Goal: Task Accomplishment & Management: Use online tool/utility

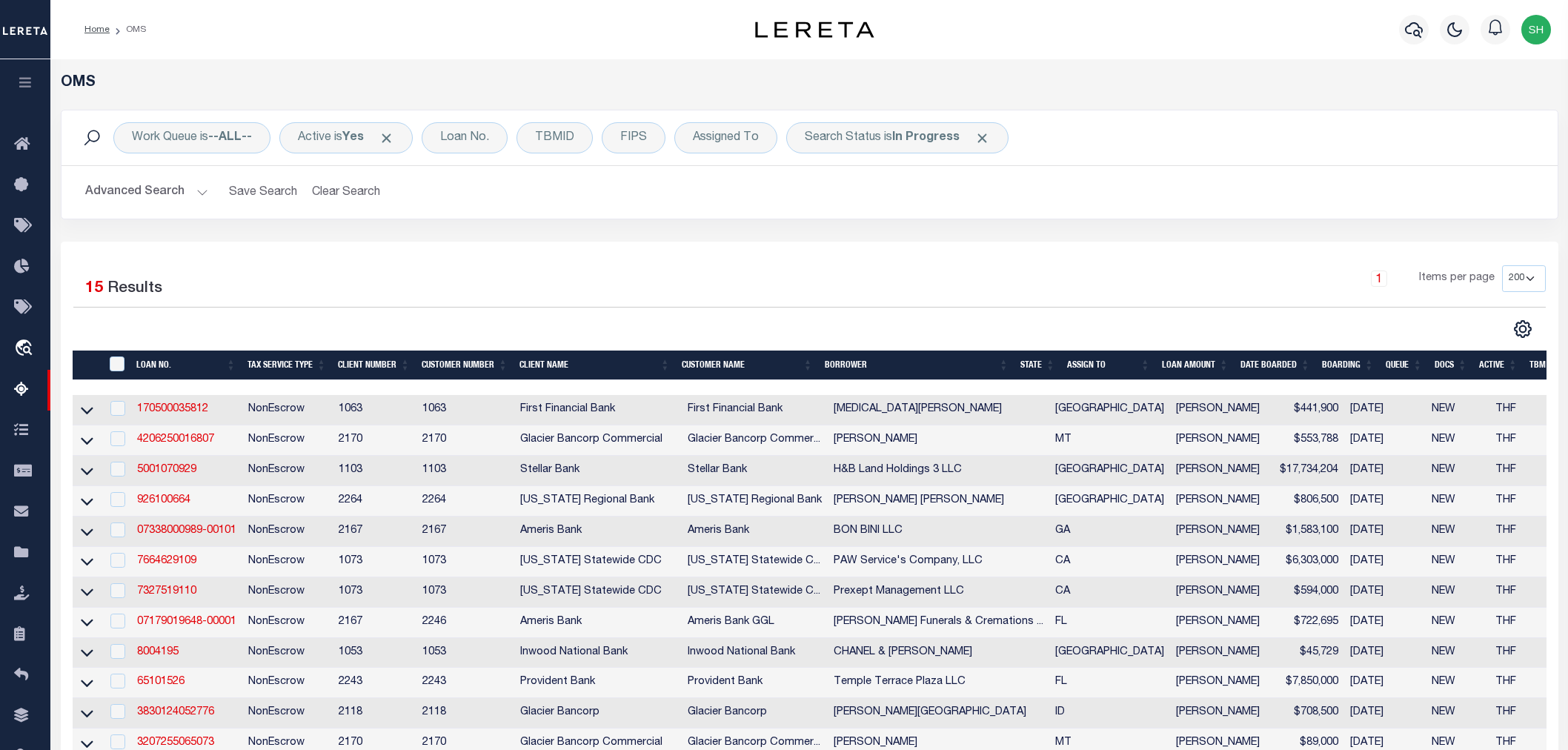
select select "200"
click at [985, 137] on span "Click to Remove" at bounding box center [982, 137] width 16 height 16
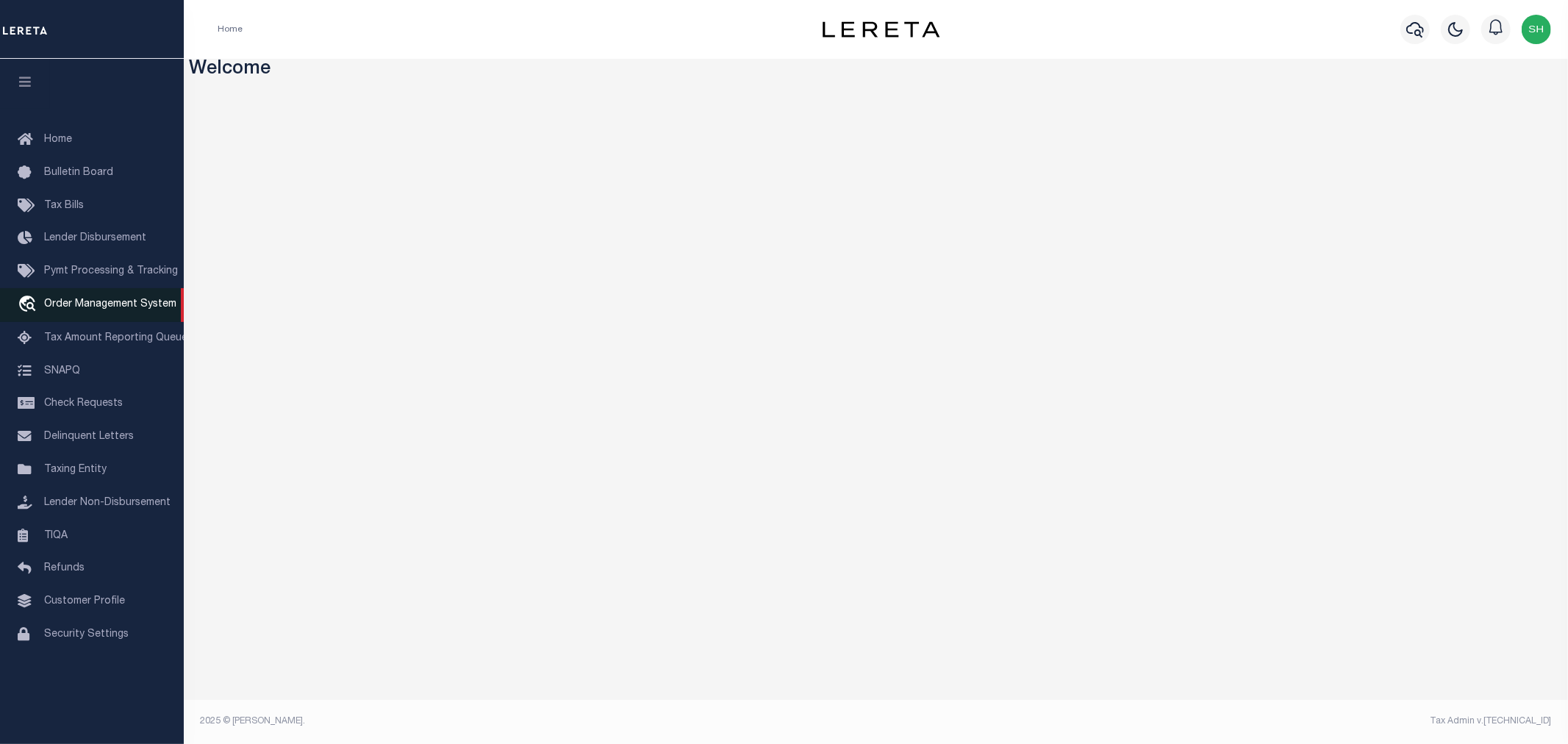
click at [113, 303] on span "Order Management System" at bounding box center [110, 304] width 133 height 10
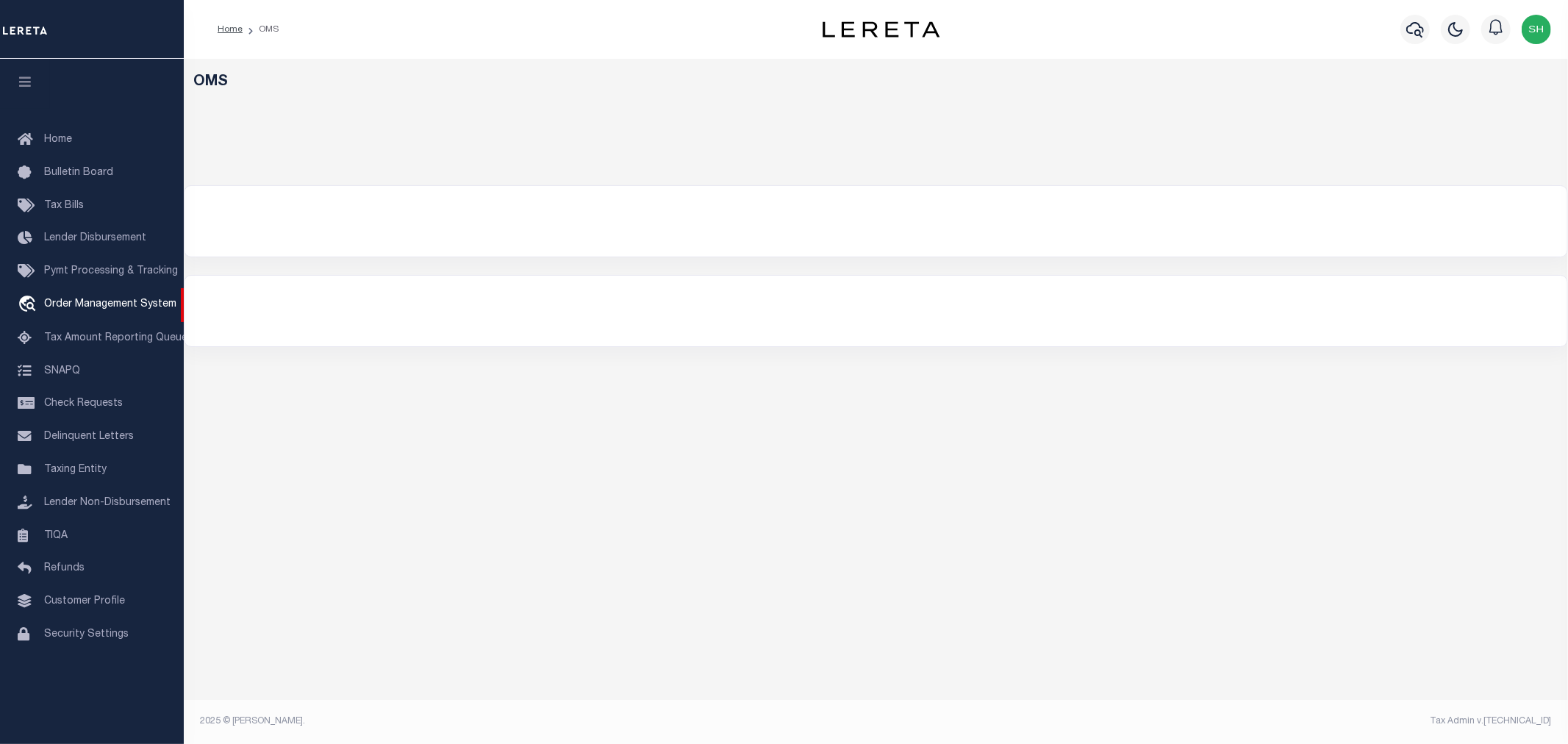
select select "200"
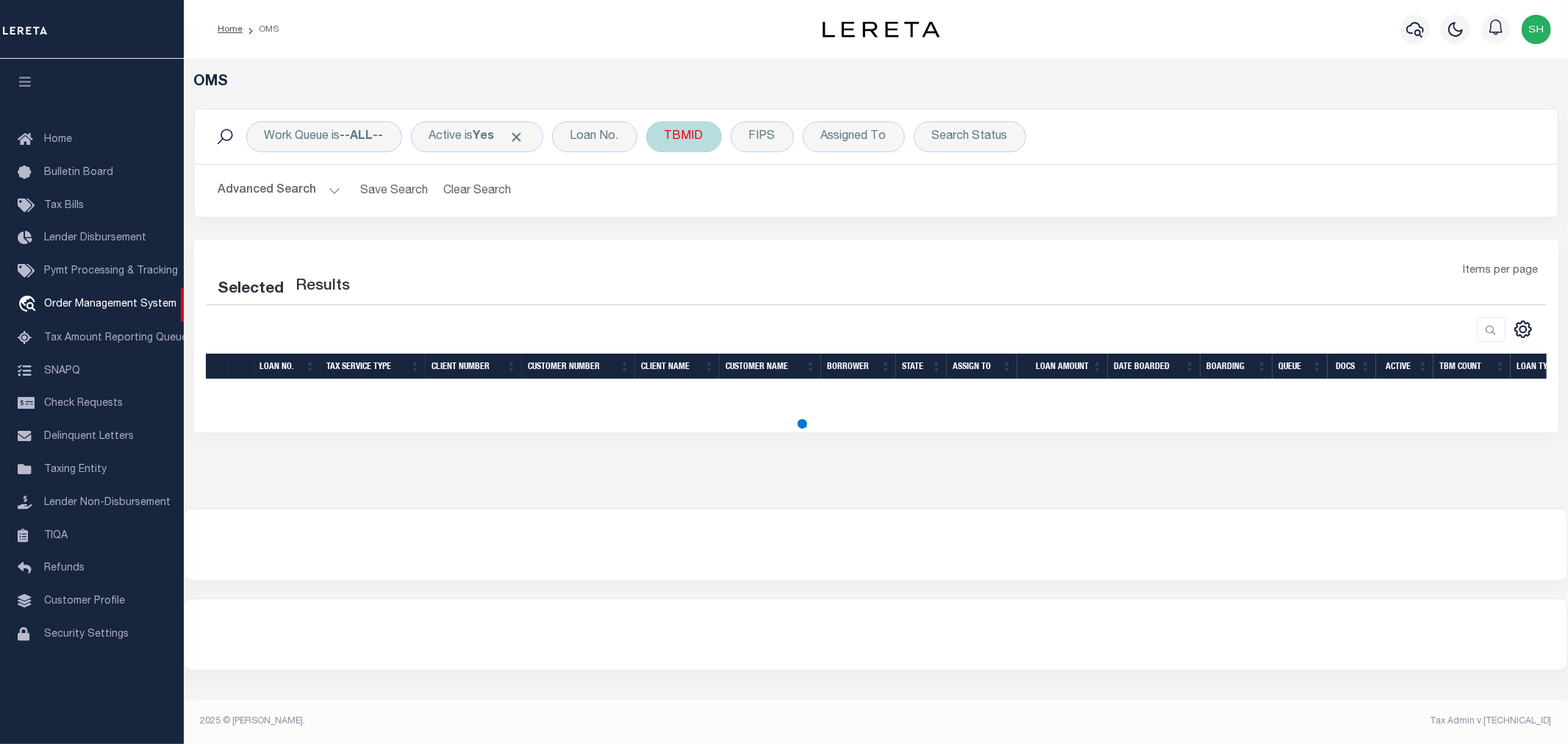
select select "200"
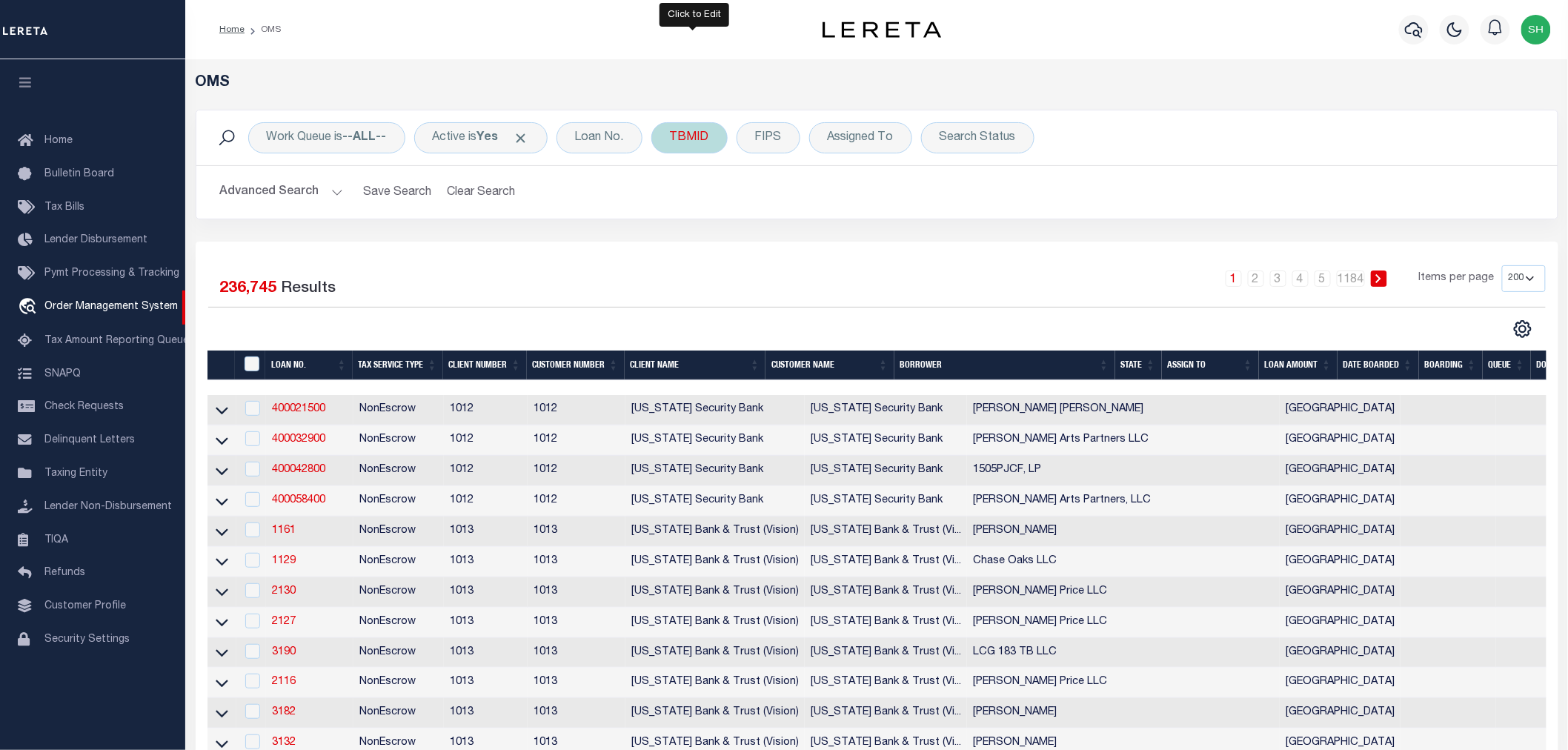
click at [691, 141] on div "TBMID" at bounding box center [690, 137] width 77 height 31
type input "3482768"
click at [870, 238] on input "Apply" at bounding box center [867, 237] width 44 height 24
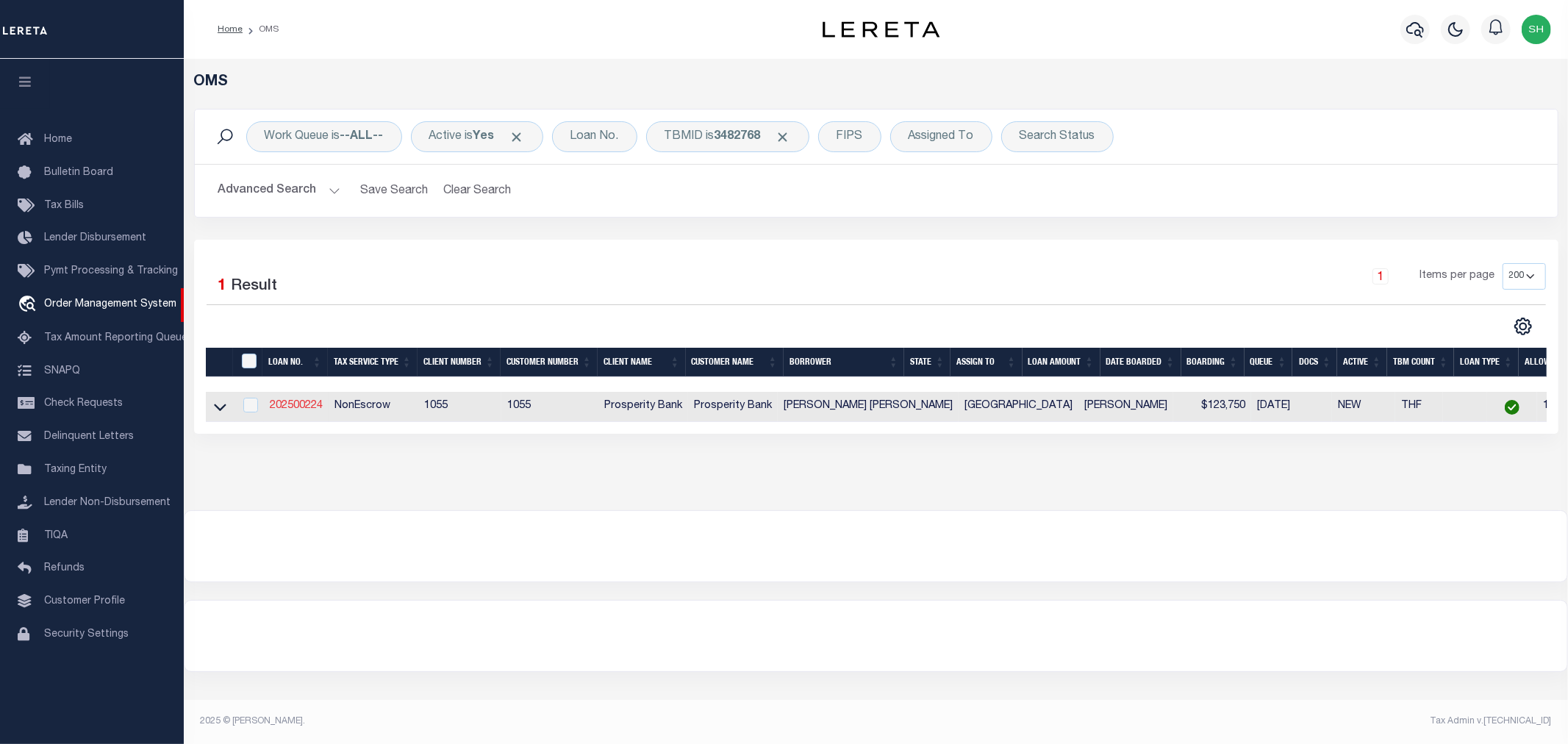
click at [302, 411] on link "202500224" at bounding box center [296, 405] width 53 height 10
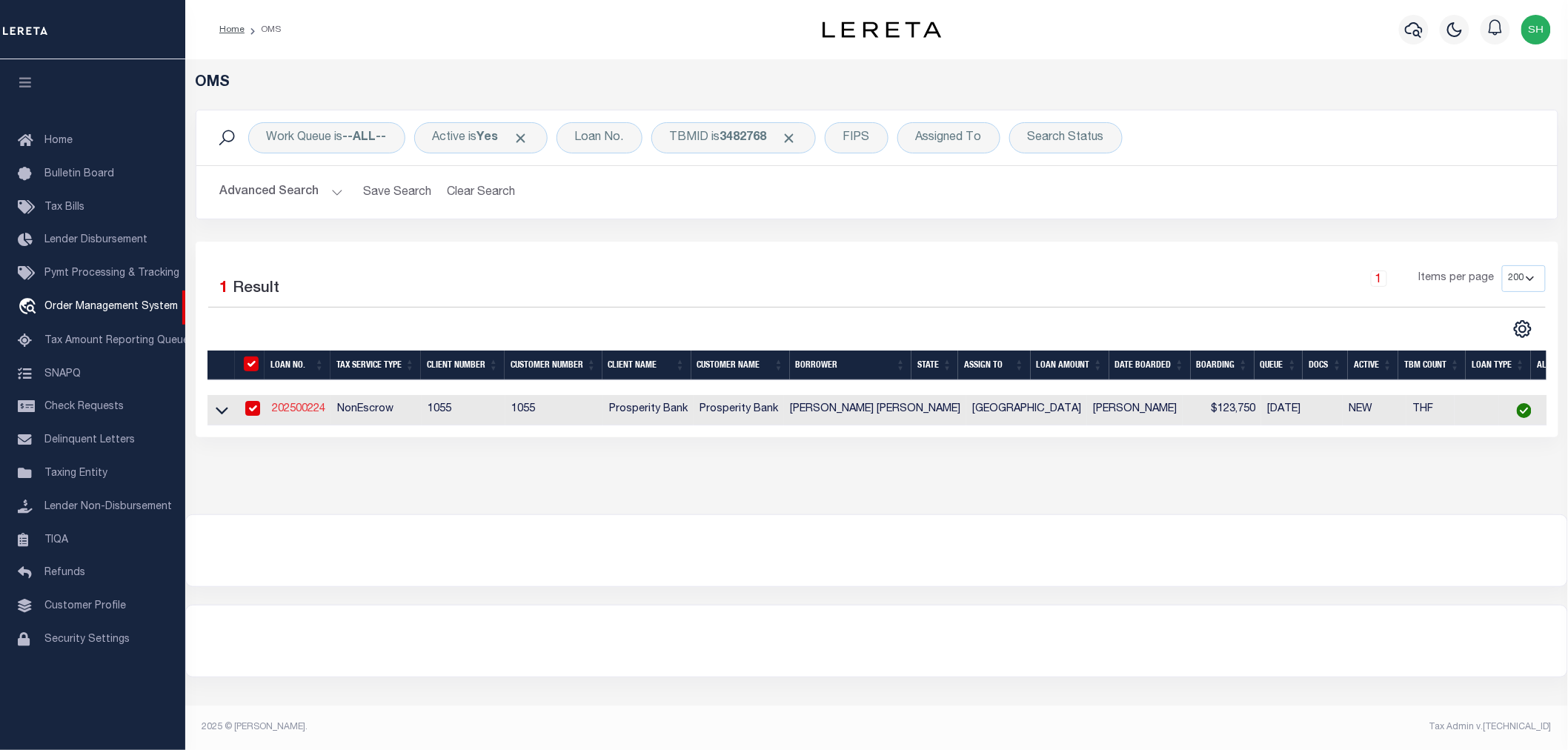
type input "202500224"
type input "[PERSON_NAME] [PERSON_NAME]"
select select
type input "3302 DESERT INN DR"
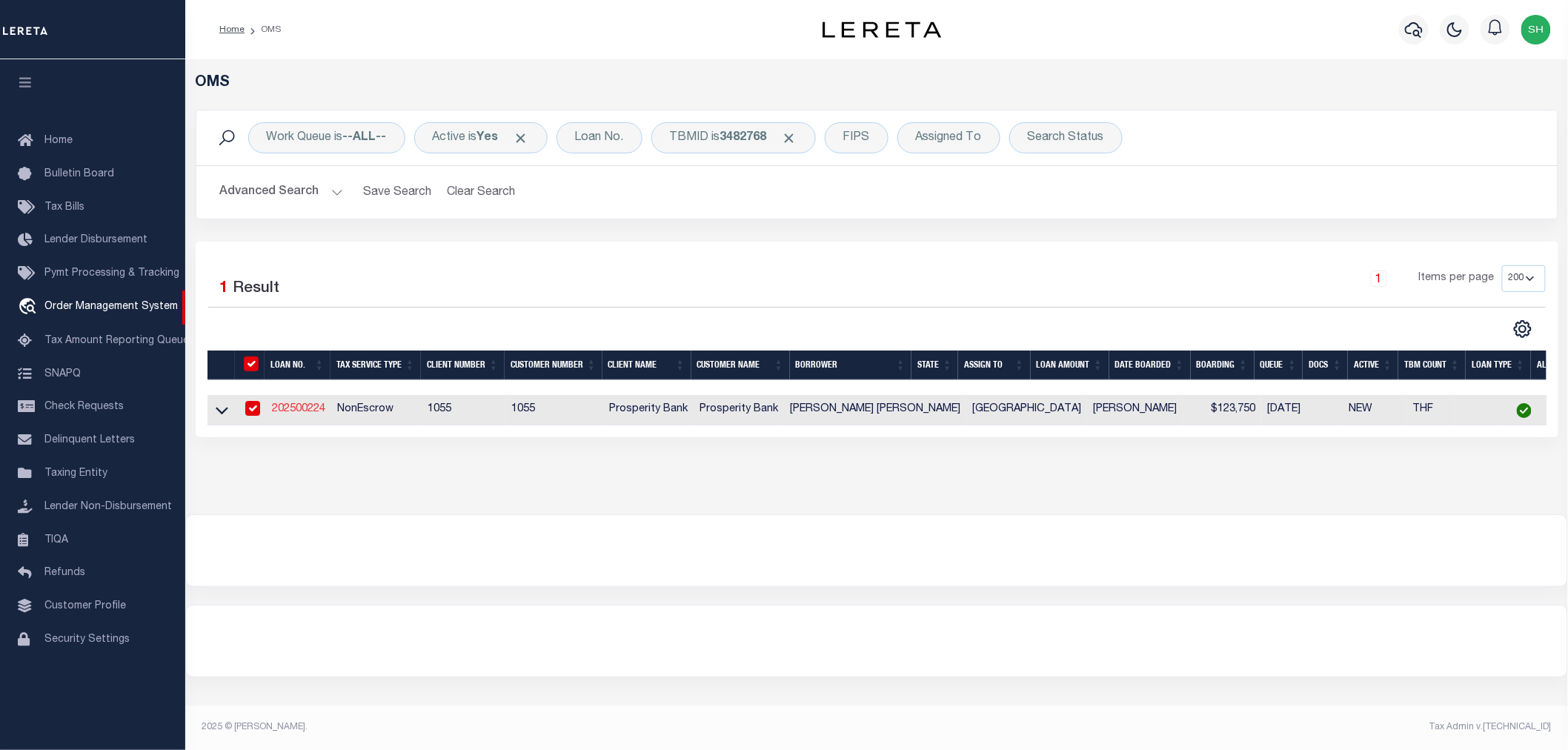
type input "MONTGOMERY TX 77356"
select select
select select "NonEscrow"
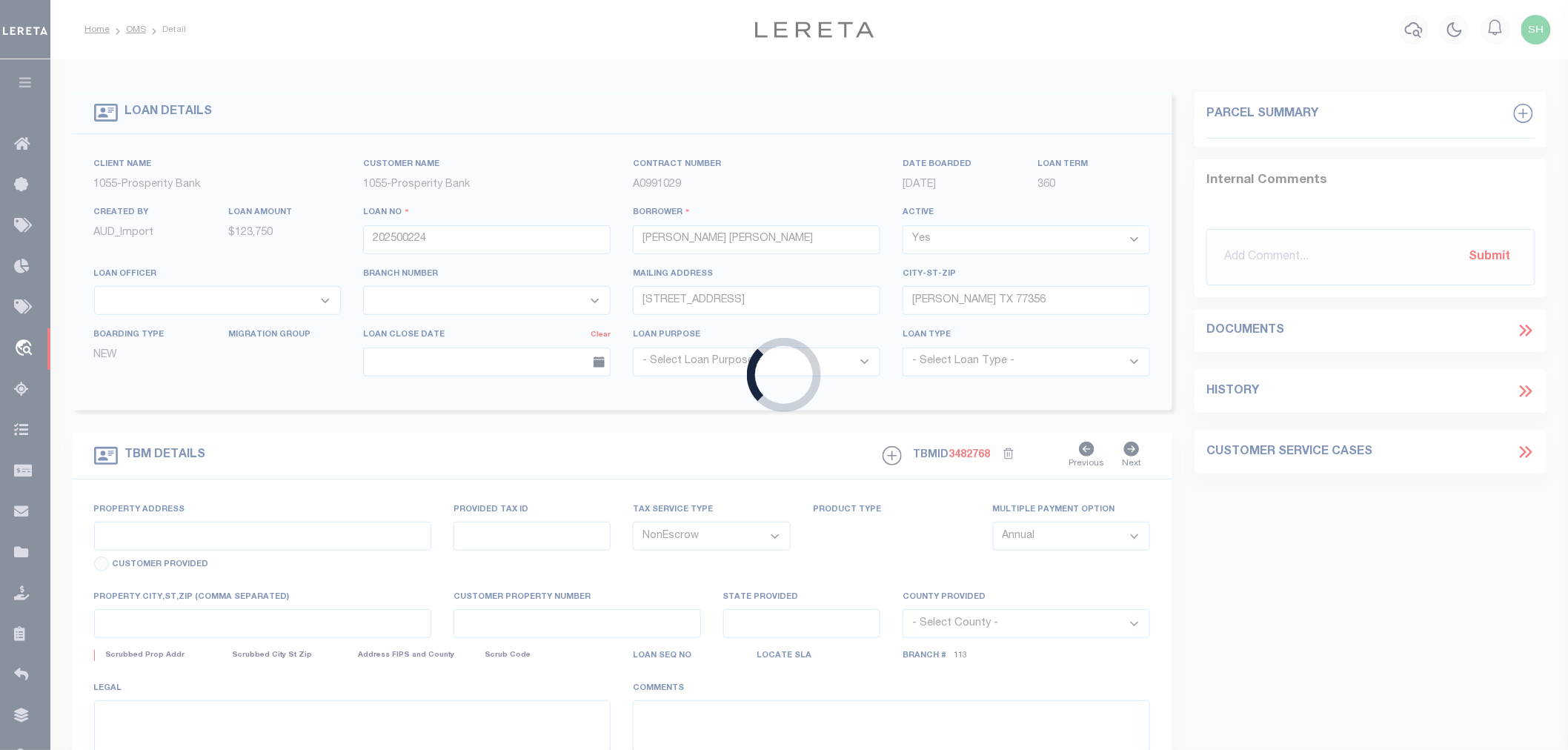
select select "10637"
select select "4017"
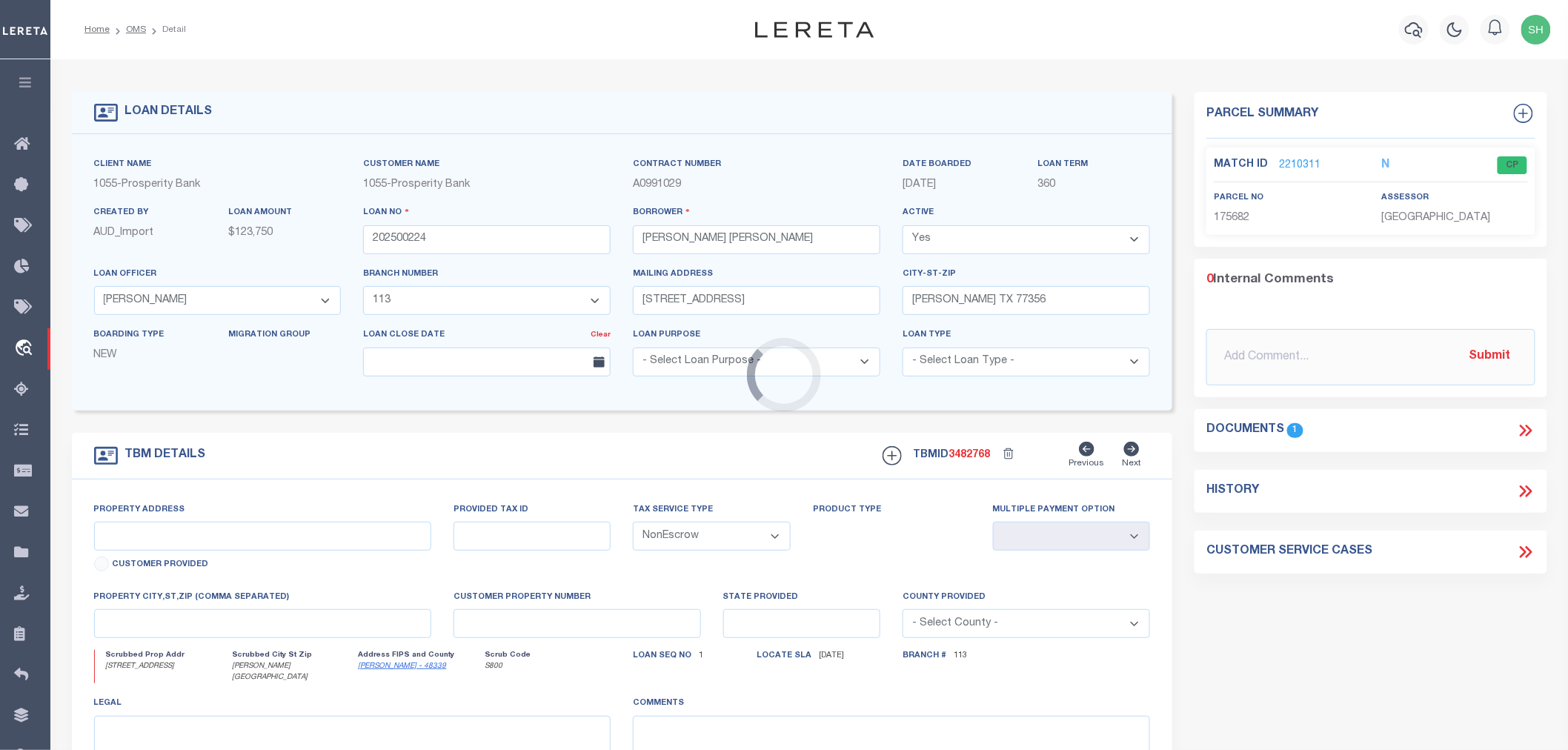
type input "3303 PEBBLE BEACH BLVD"
type input "94551018000"
select select
type input "MONTGOMERY, TX 77356"
type input "[GEOGRAPHIC_DATA]"
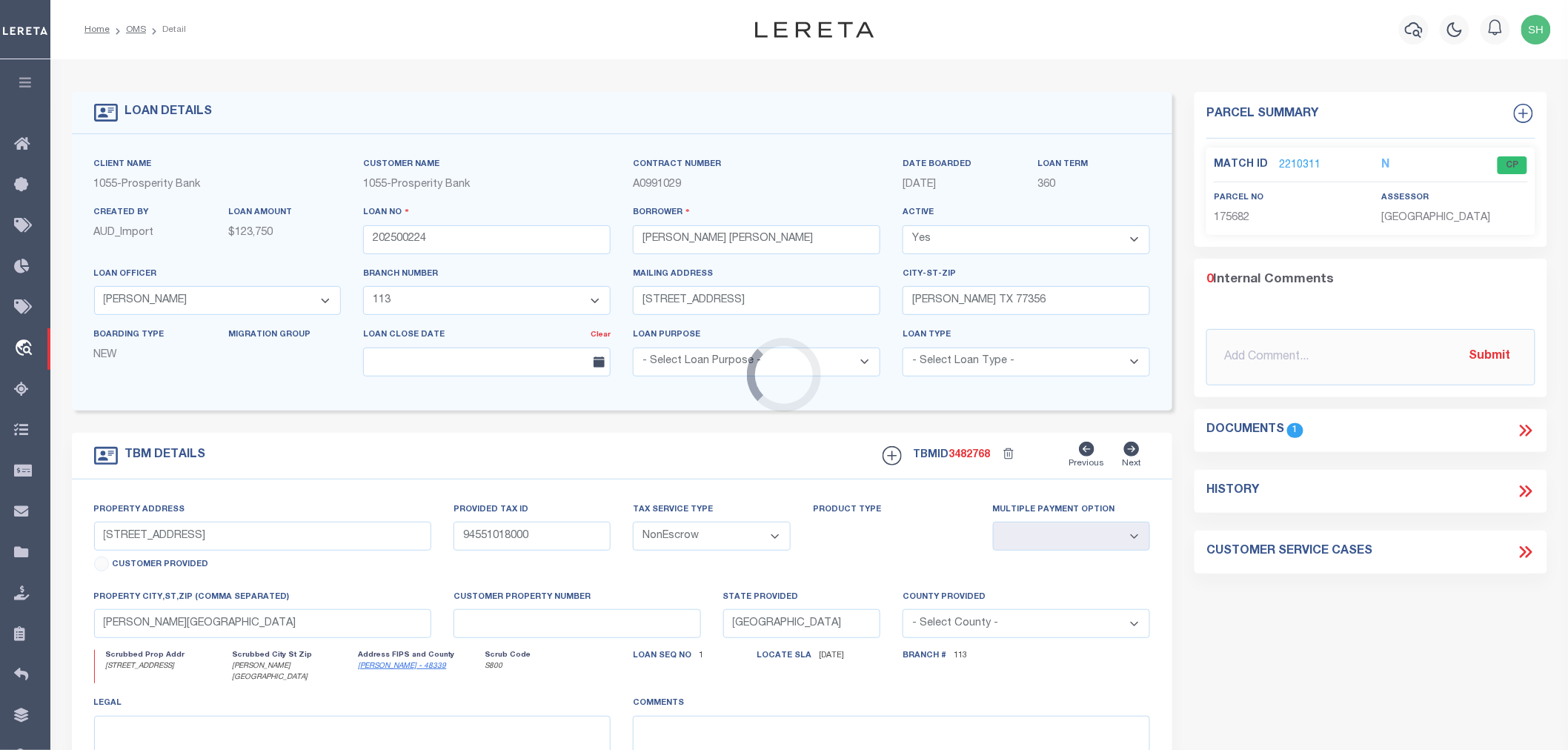
select select
type textarea "LOT 180 BLK 54 WALDEN ON LAKE CONROE SECT 10"
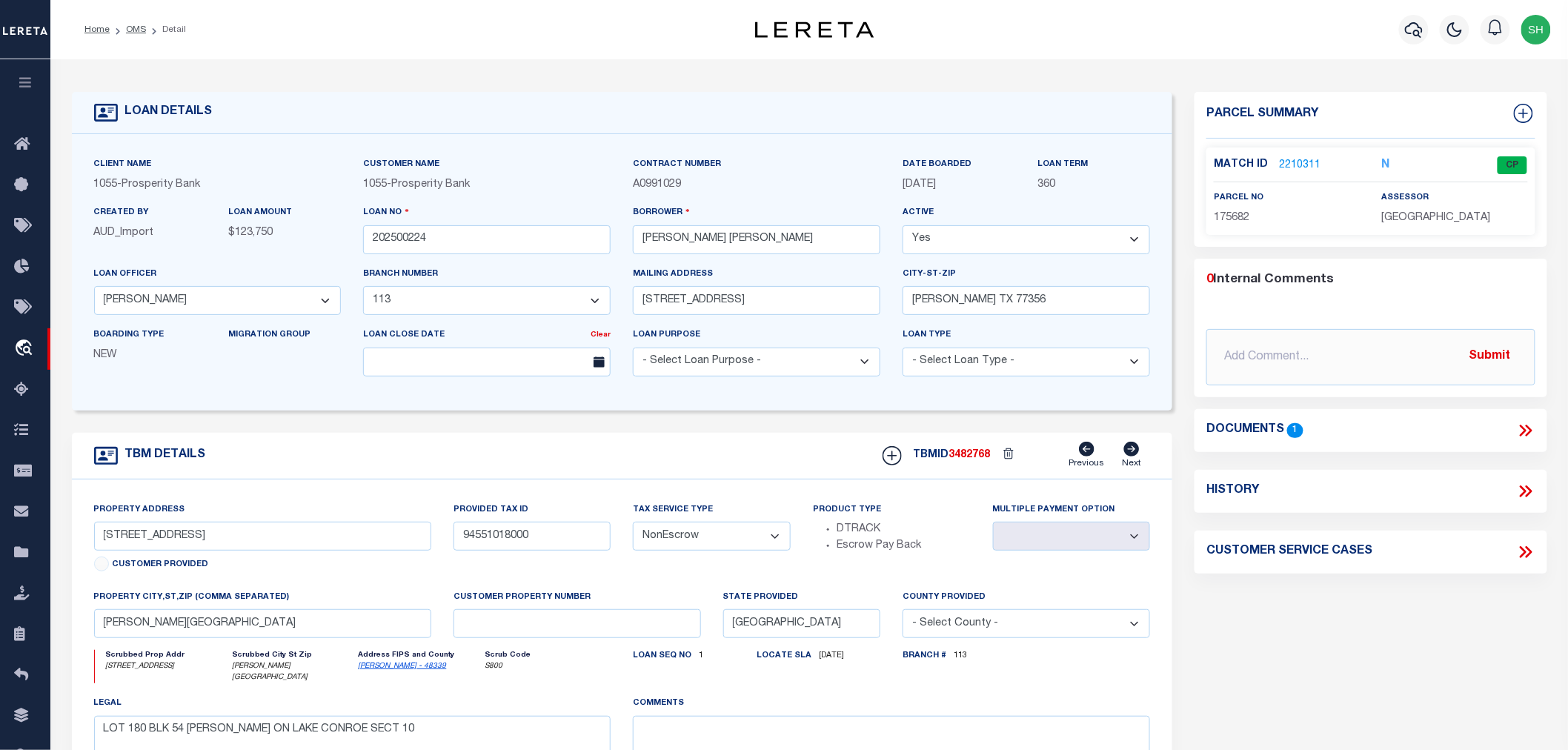
click at [1299, 163] on link "2210311" at bounding box center [1300, 166] width 41 height 16
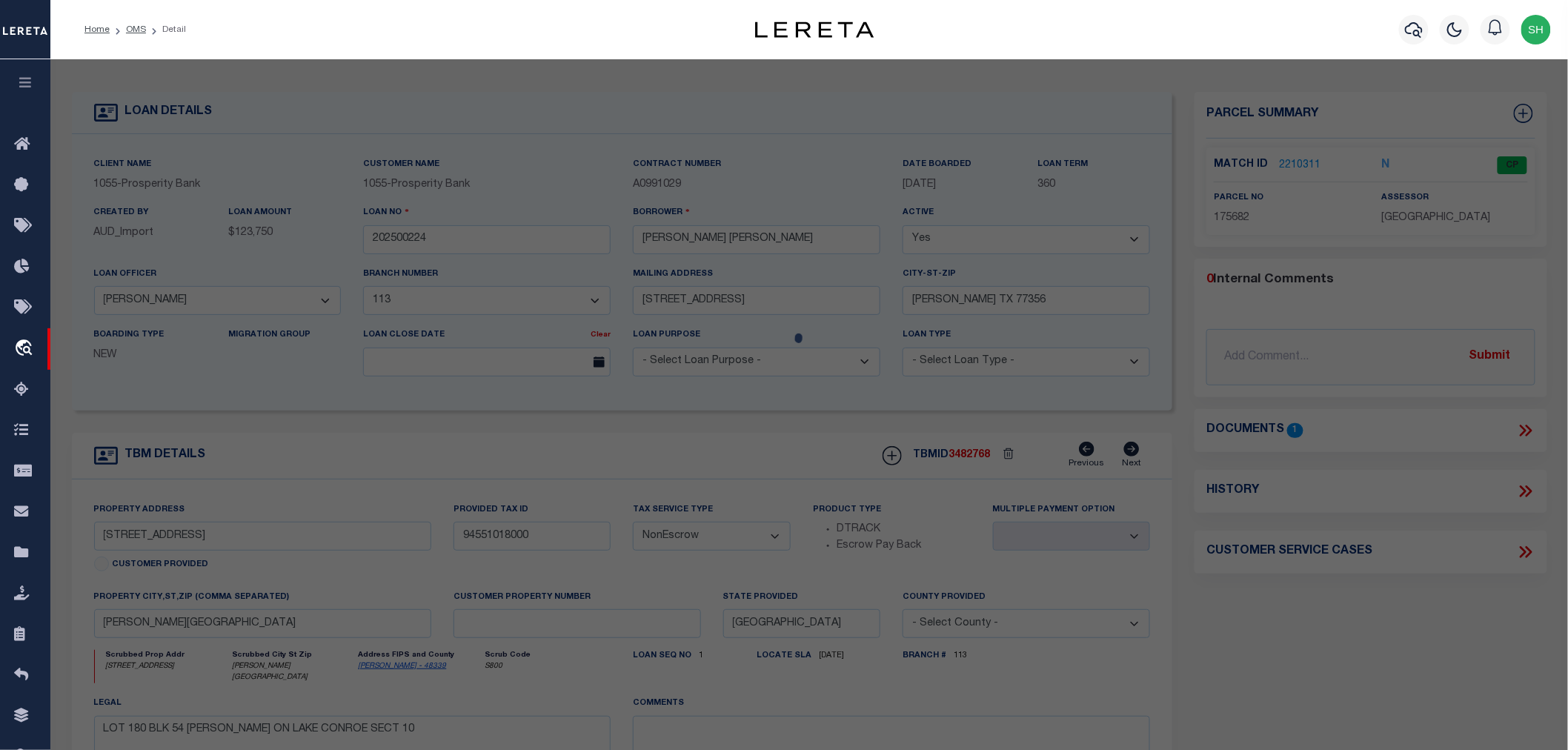
checkbox input "false"
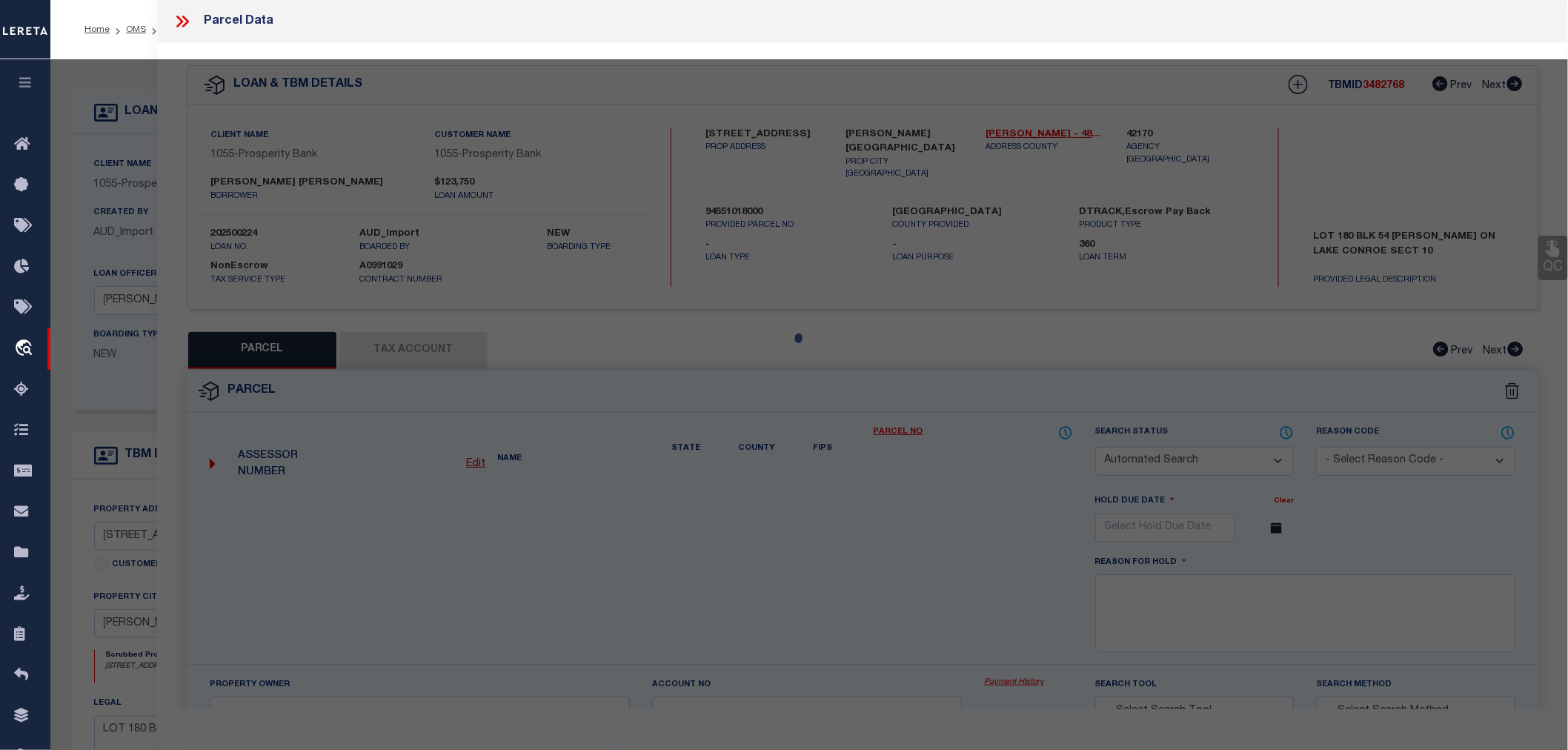
select select "CP"
type input "HARRISBURG HOMES LLC"
select select "AGW"
select select
checkbox input "false"
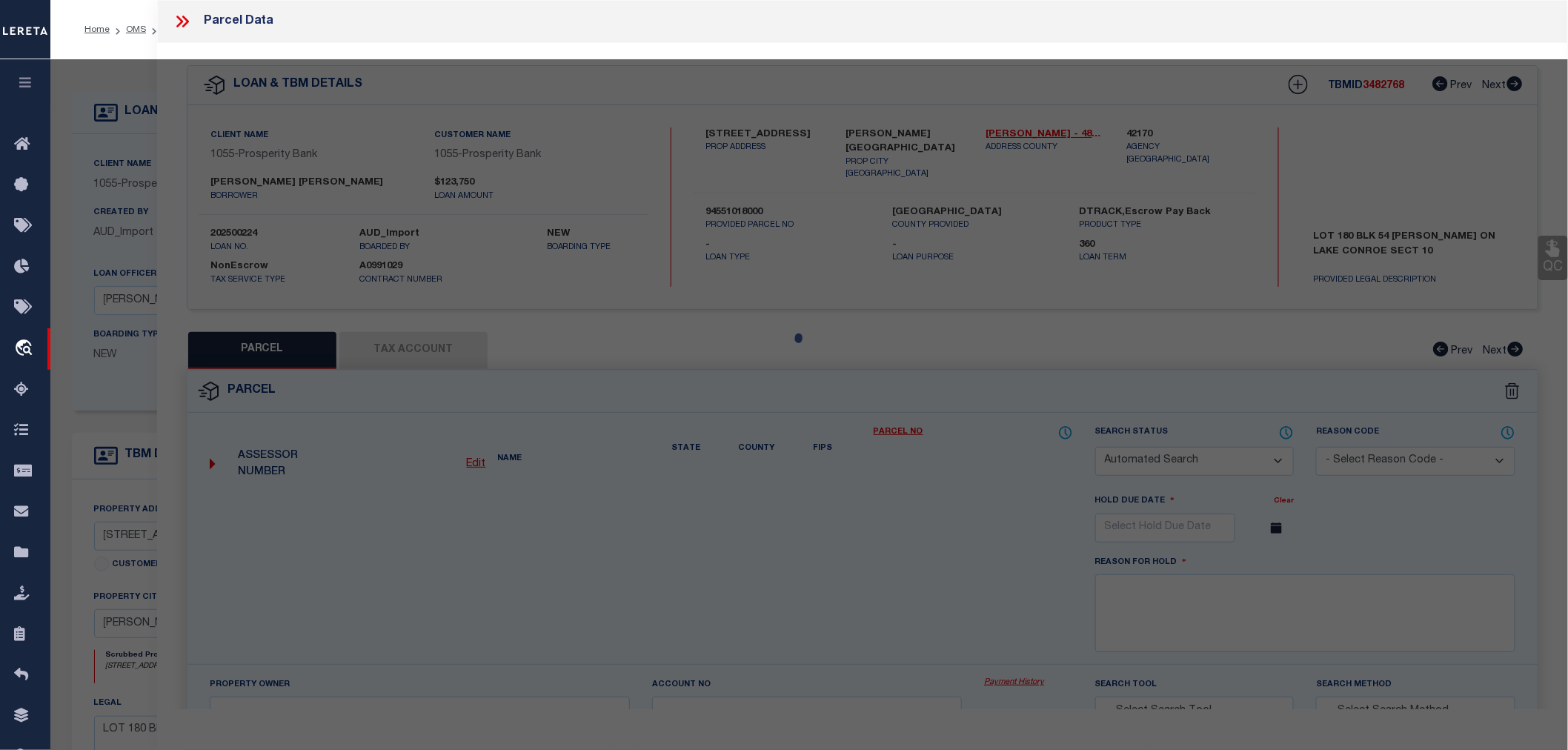
type textarea "S945510 - Walden 10, BLOCK 54, Lot 180"
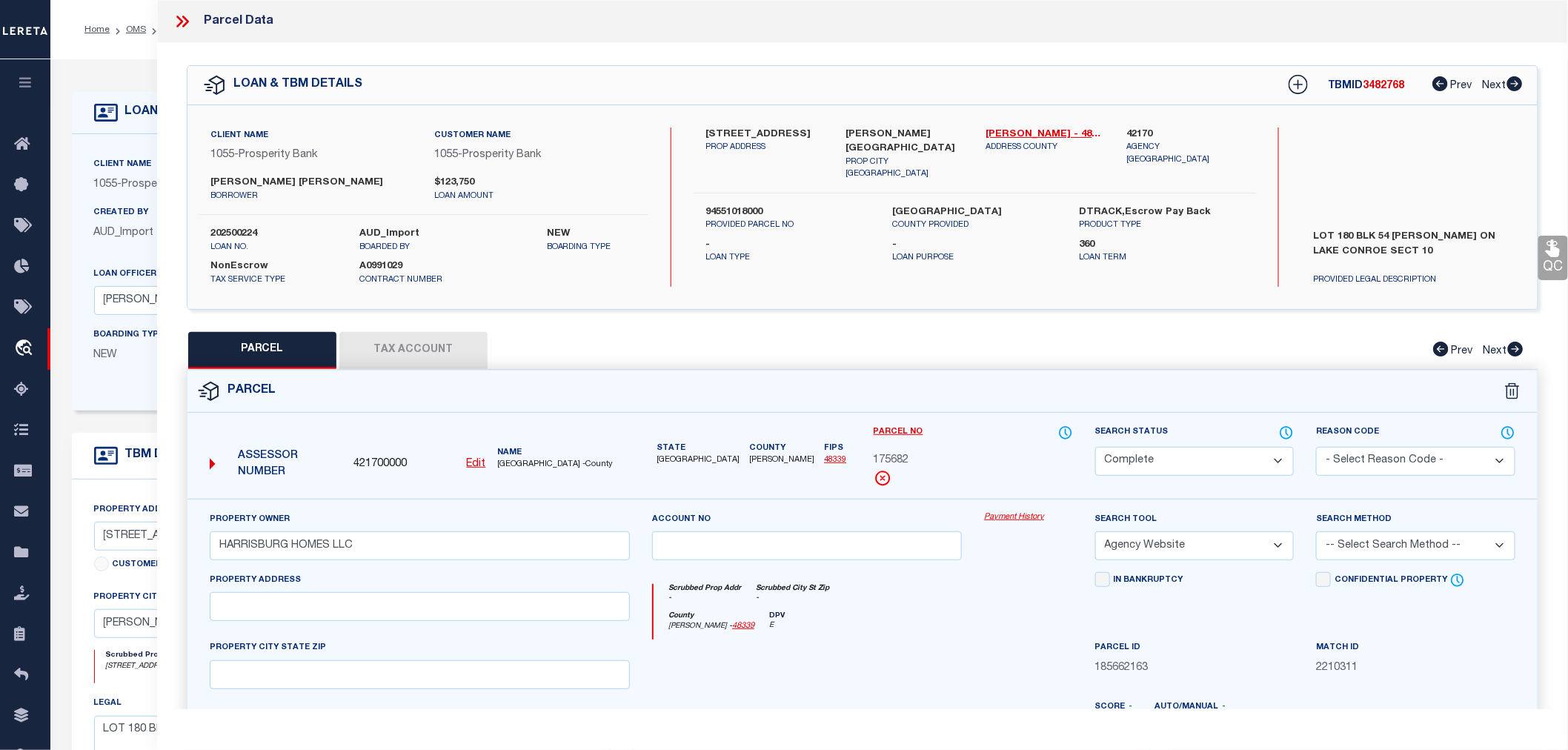
click at [410, 342] on button "Tax Account" at bounding box center [413, 351] width 149 height 37
select select "100"
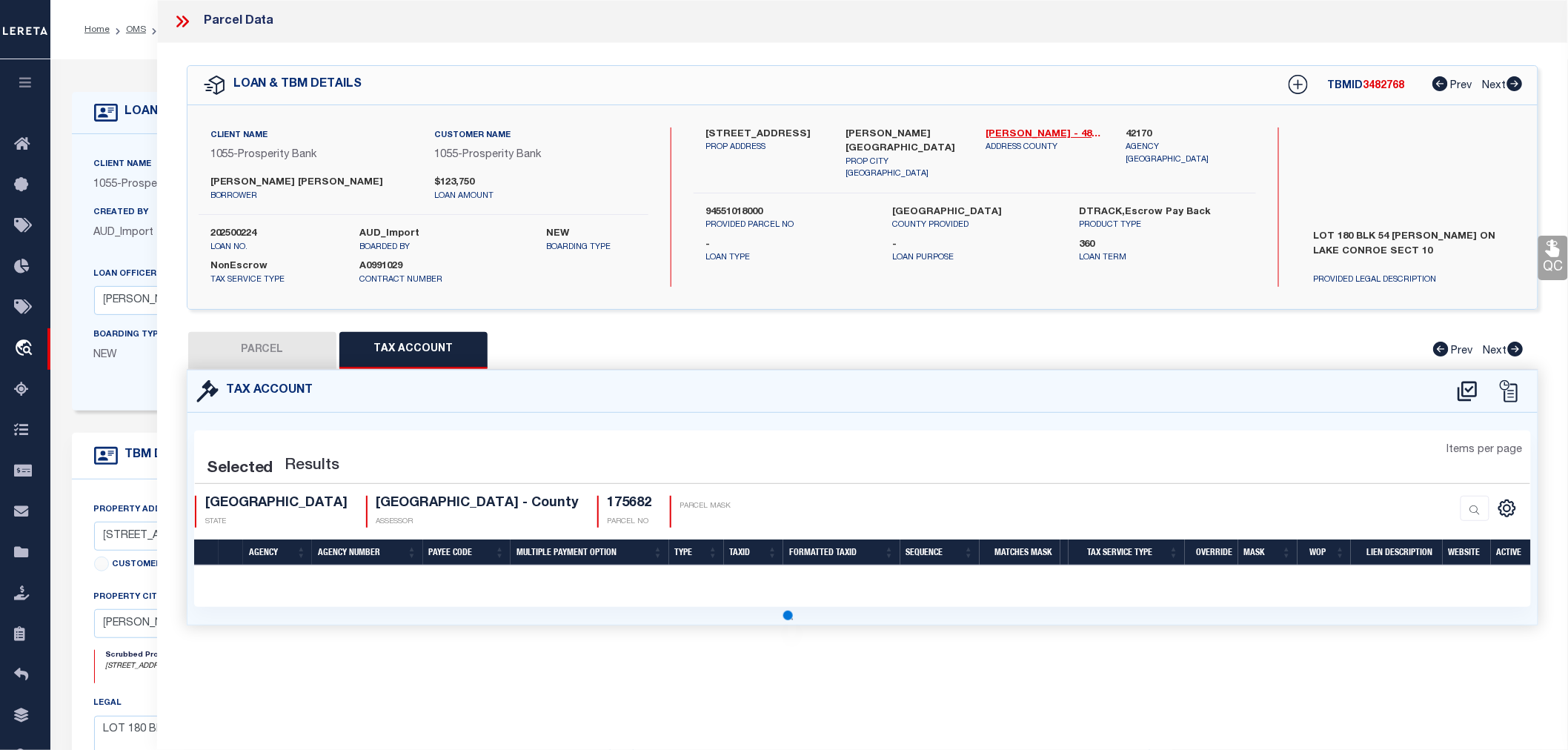
select select "100"
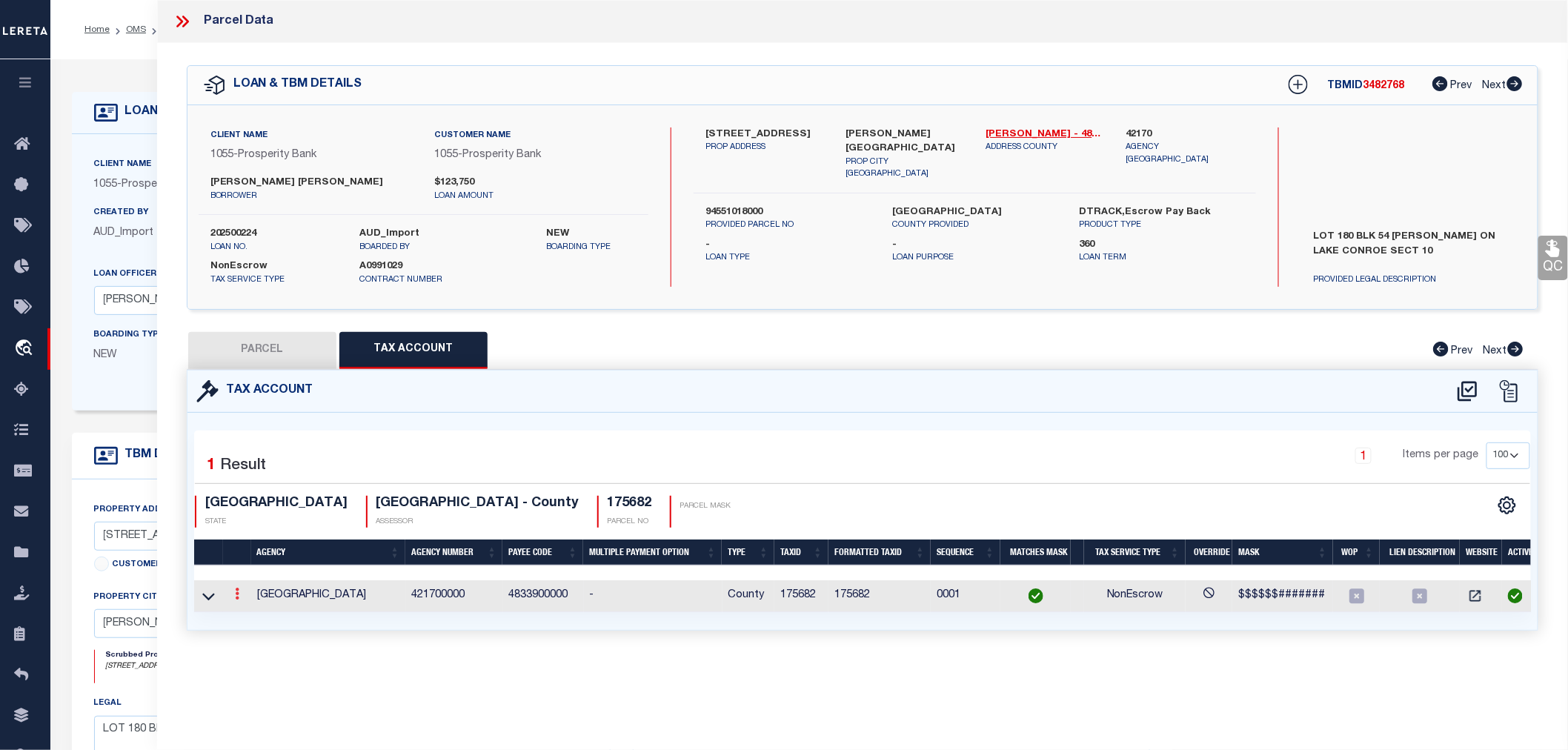
click at [234, 591] on link at bounding box center [237, 596] width 16 height 12
click at [250, 609] on link at bounding box center [257, 618] width 55 height 24
type input "175682"
type textarea "$$$$$$#######"
checkbox input "true"
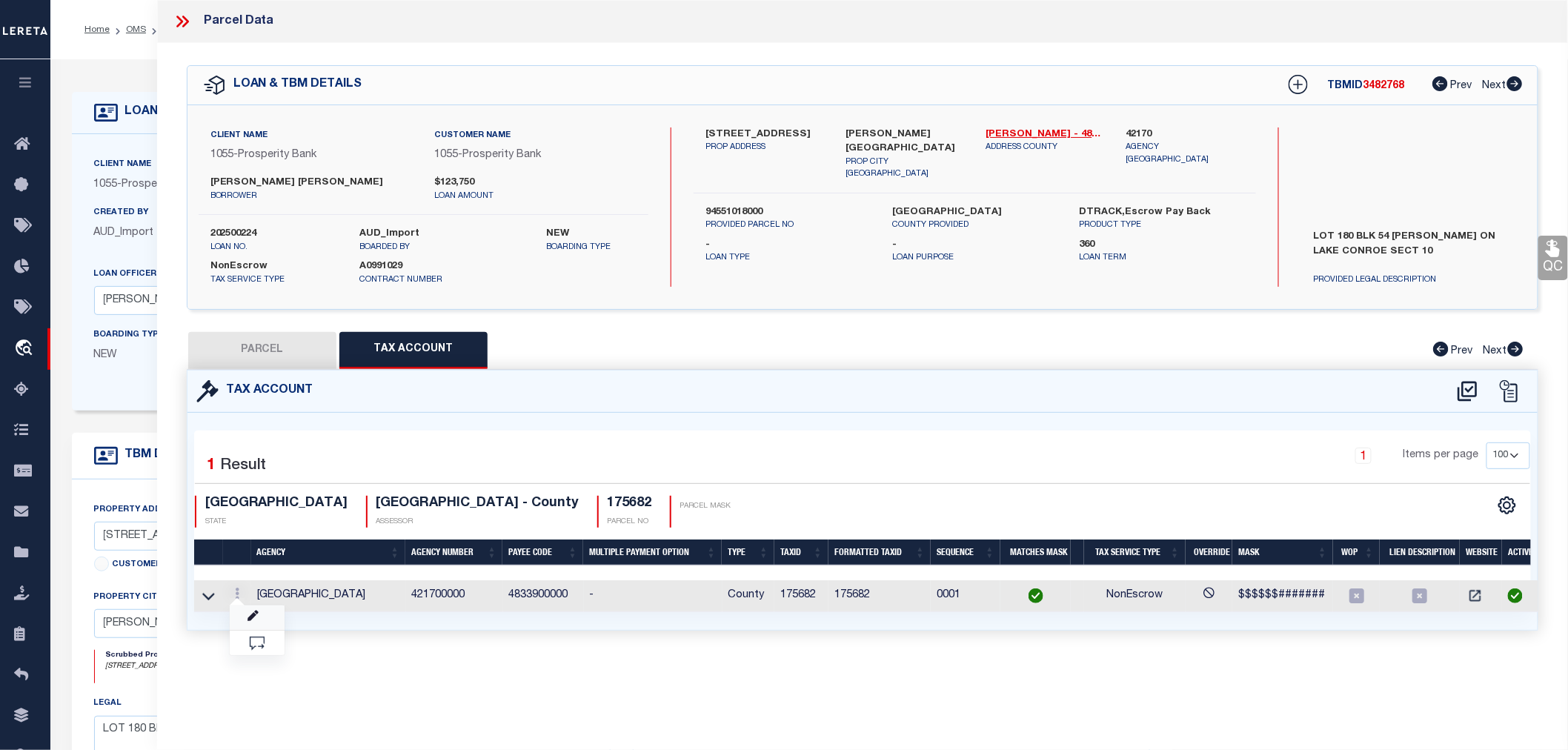
type input "XXXXXXXXXXXXX*"
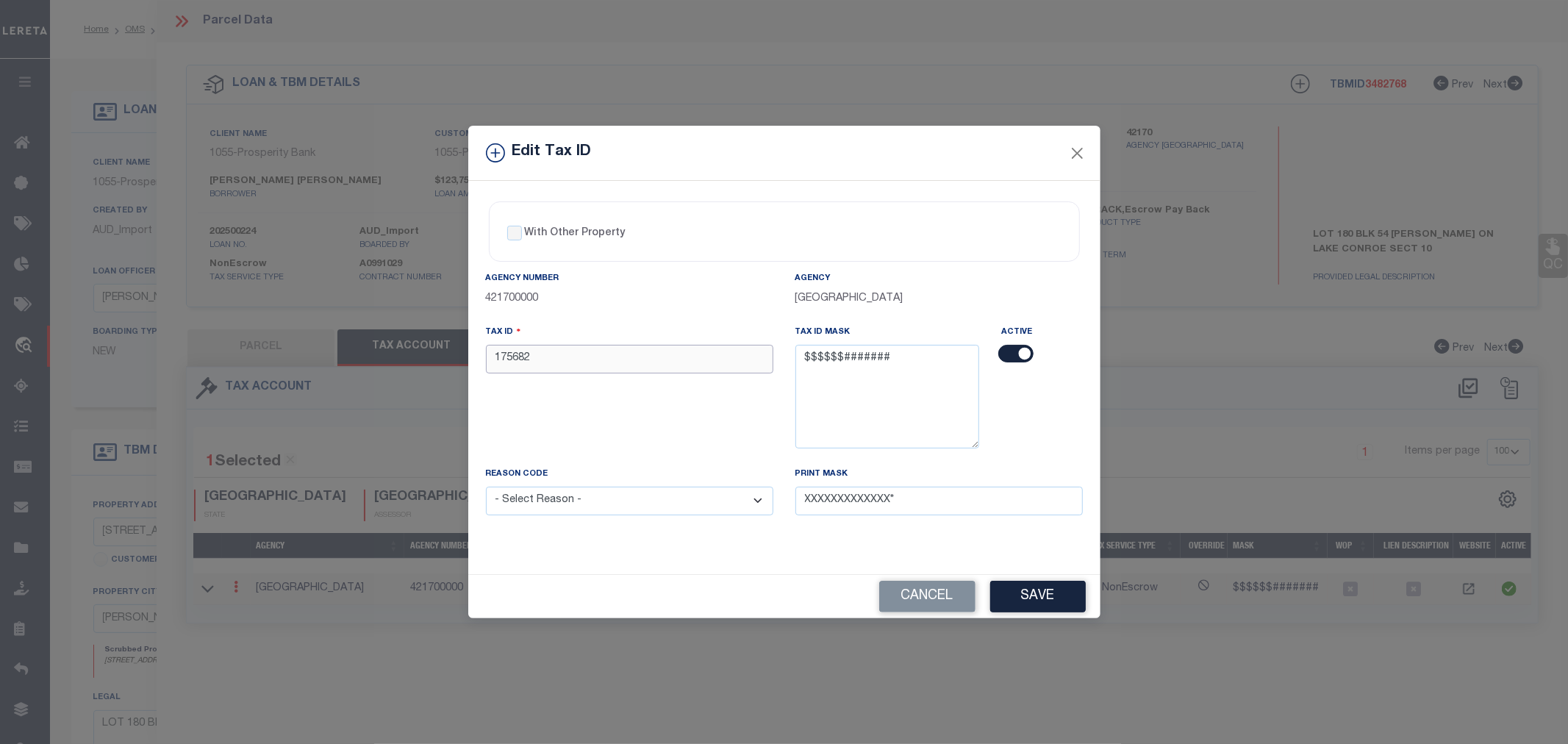
drag, startPoint x: 530, startPoint y: 356, endPoint x: 438, endPoint y: 355, distance: 92.0
click at [438, 355] on div "Edit Tax ID With Other Property With Other Property Type Temporary" at bounding box center [784, 372] width 1568 height 744
paste input "0094551018000"
type input "0094551018000"
click at [1039, 605] on button "Save" at bounding box center [1038, 596] width 96 height 32
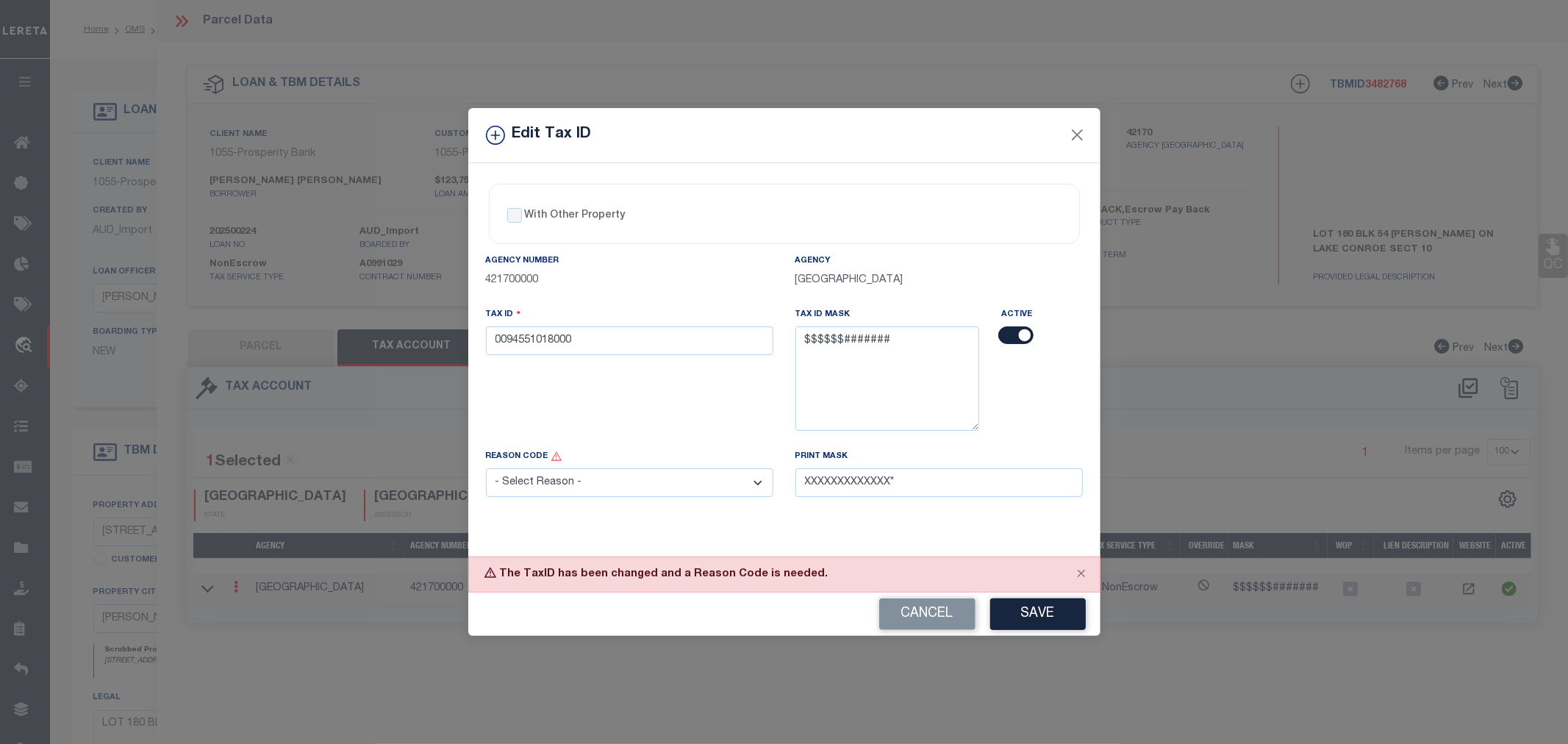
click at [586, 484] on select "- Select Reason - 099 - Other (Provide additional detail) ACT - Agency Changed …" at bounding box center [630, 482] width 287 height 29
select select "ACT"
click at [486, 469] on select "- Select Reason - 099 - Other (Provide additional detail) ACT - Agency Changed …" at bounding box center [630, 482] width 287 height 29
click at [1041, 622] on button "Save" at bounding box center [1038, 614] width 96 height 32
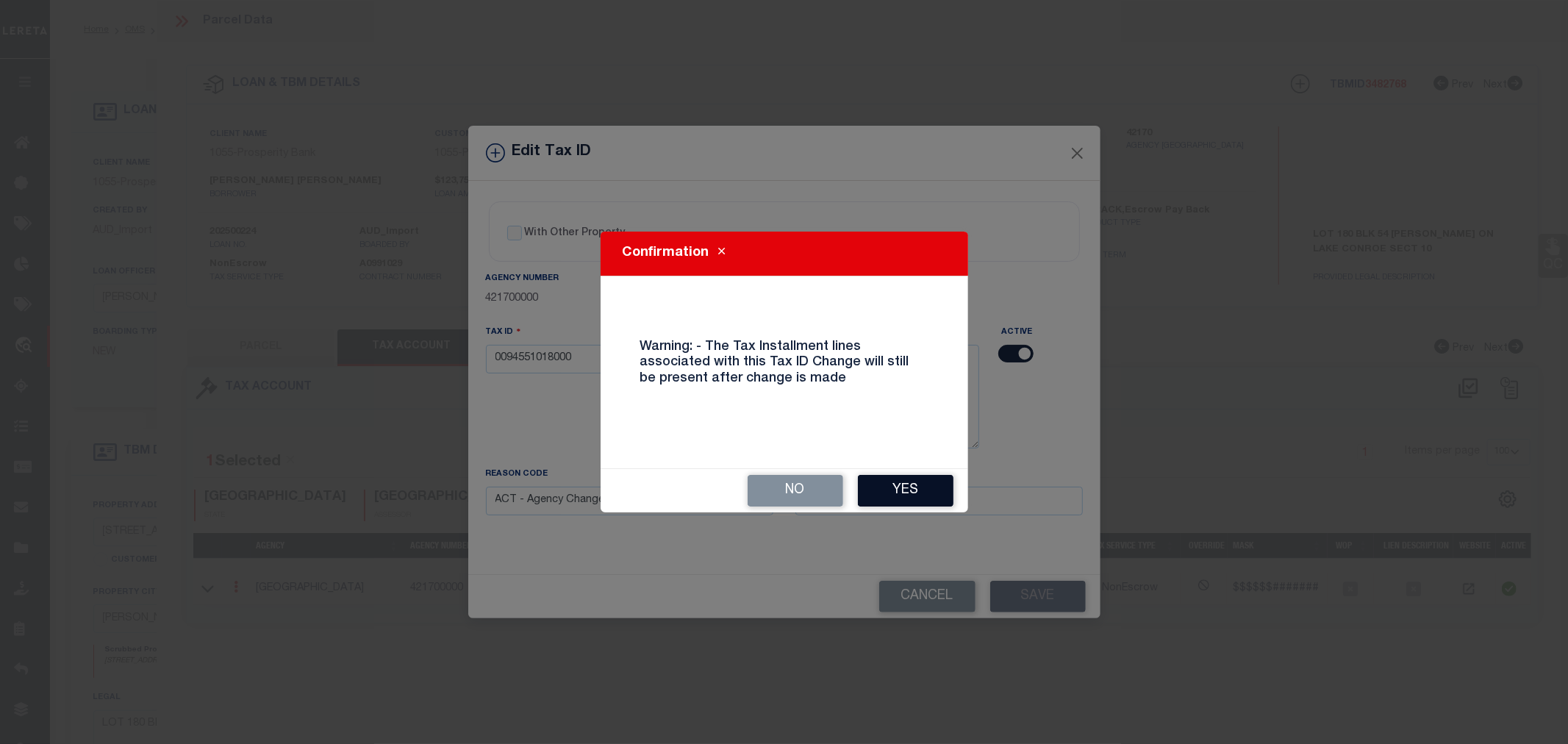
click at [912, 485] on button "Yes" at bounding box center [905, 491] width 96 height 32
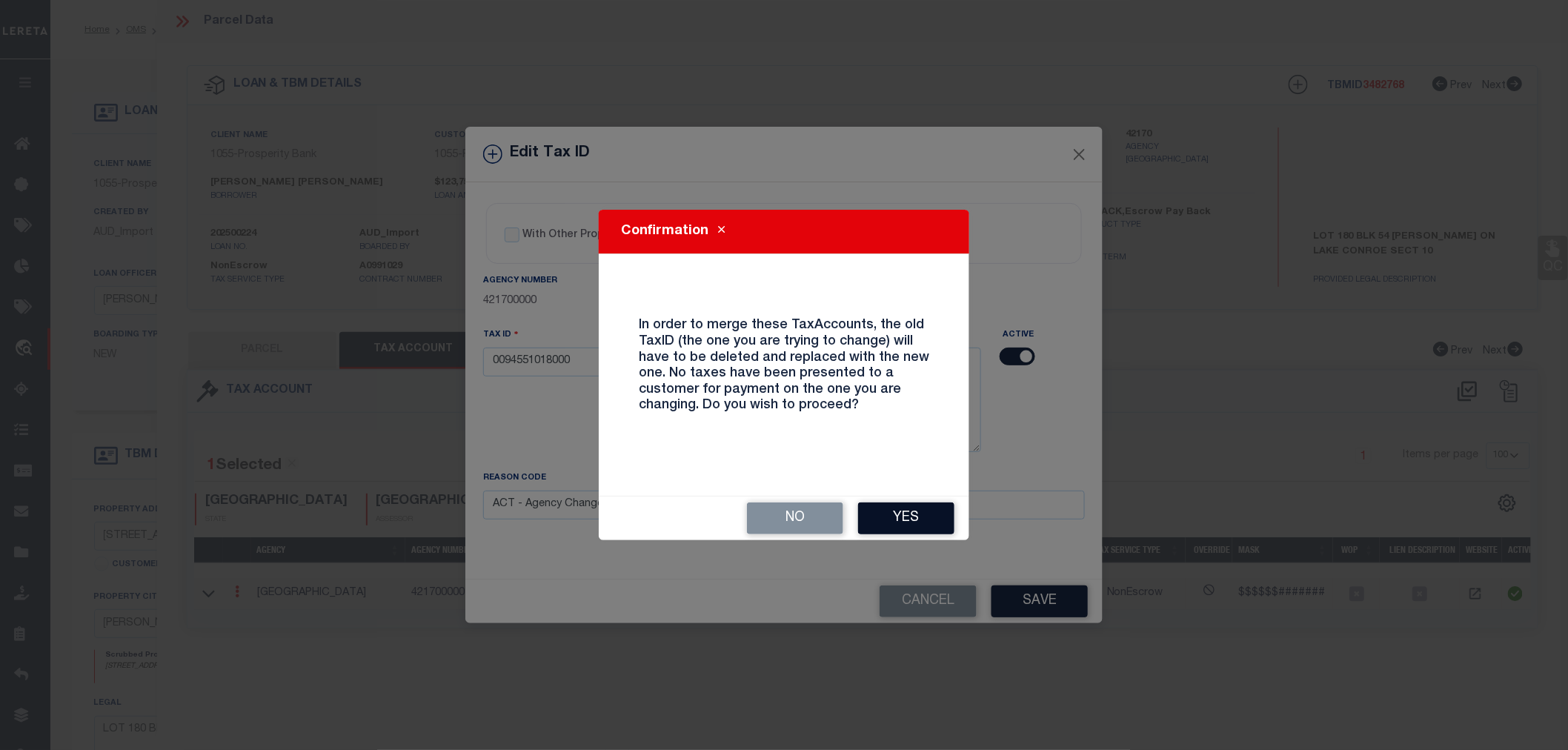
click at [899, 520] on button "Yes" at bounding box center [906, 518] width 96 height 32
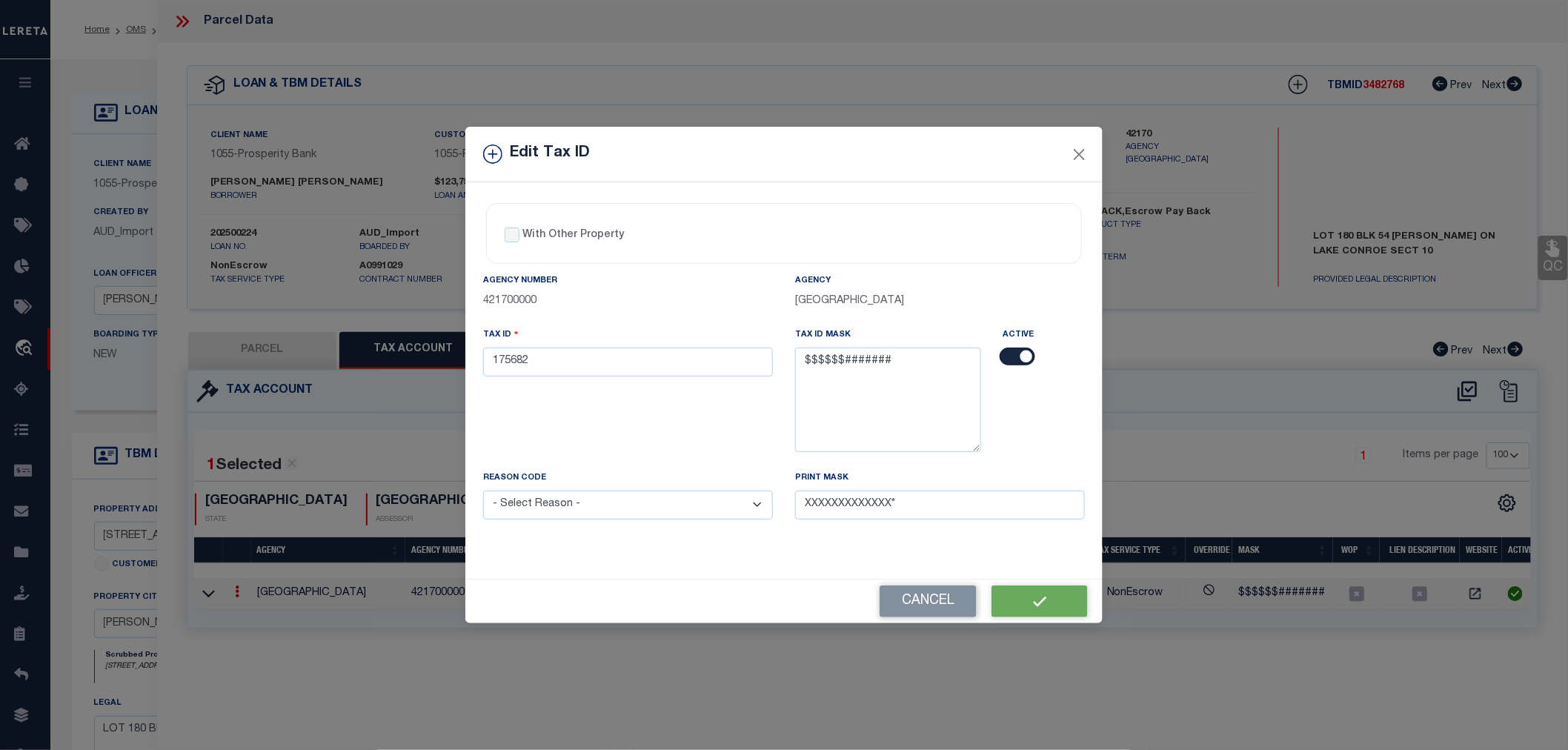
select select
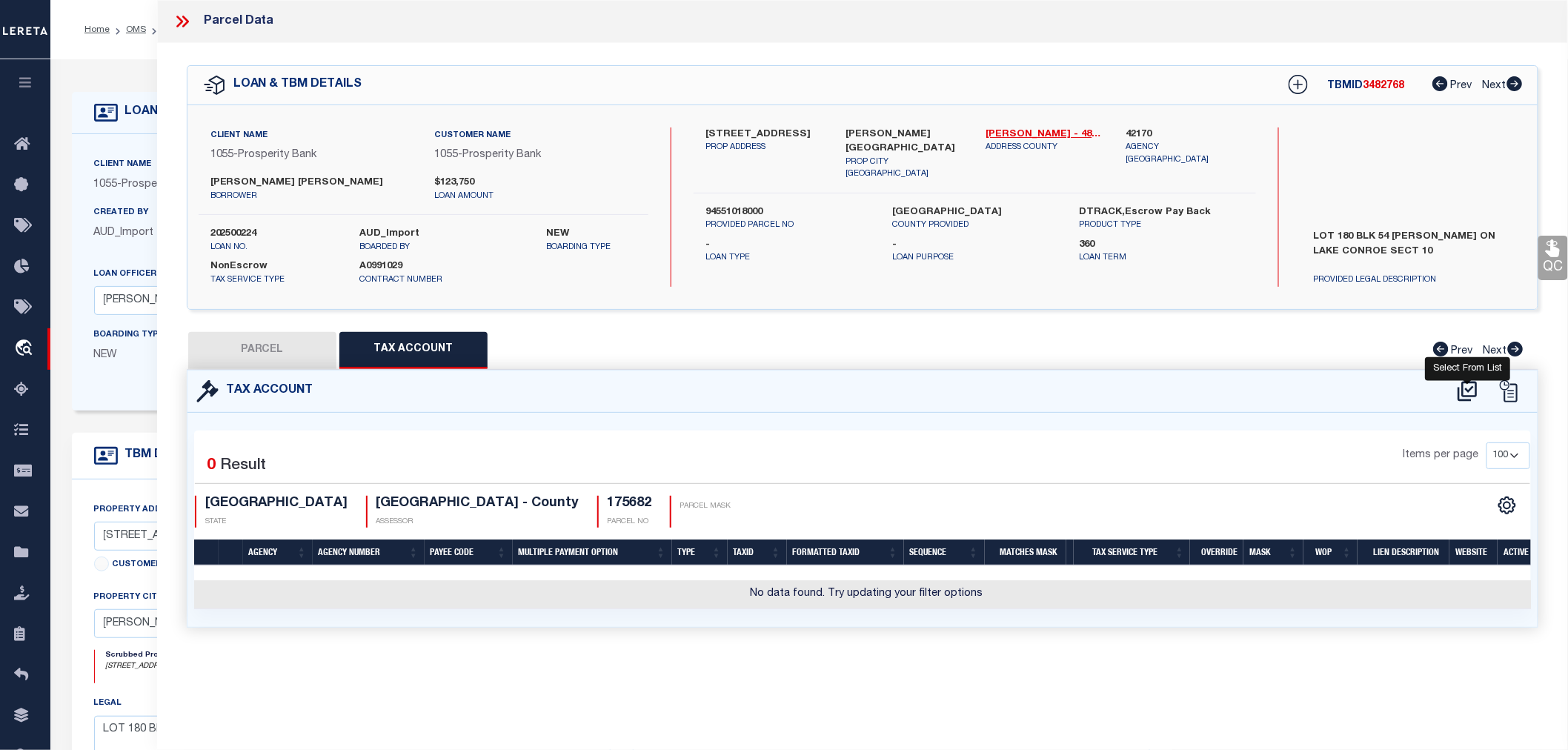
click at [1468, 382] on icon at bounding box center [1468, 391] width 24 height 23
select select "100"
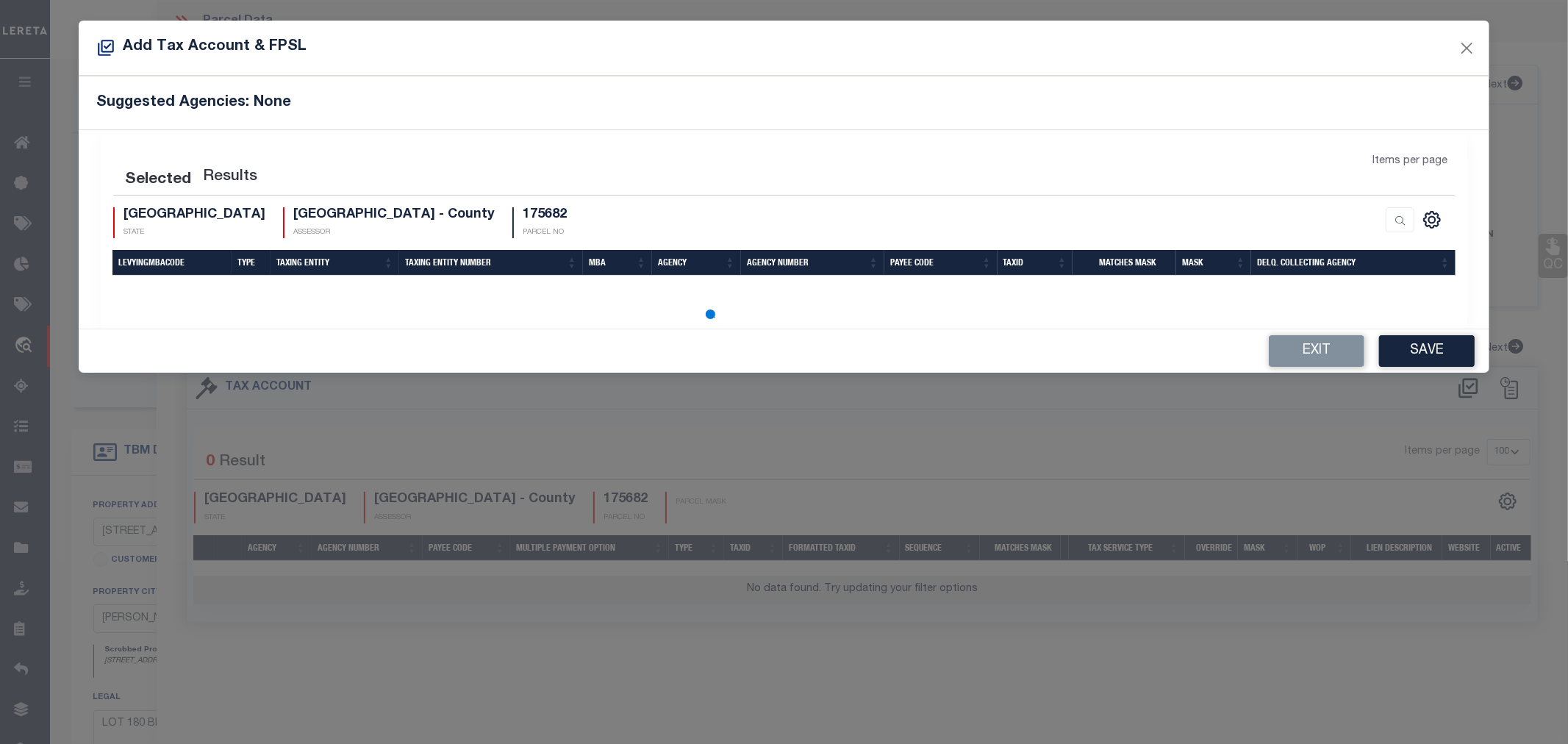
select select "100"
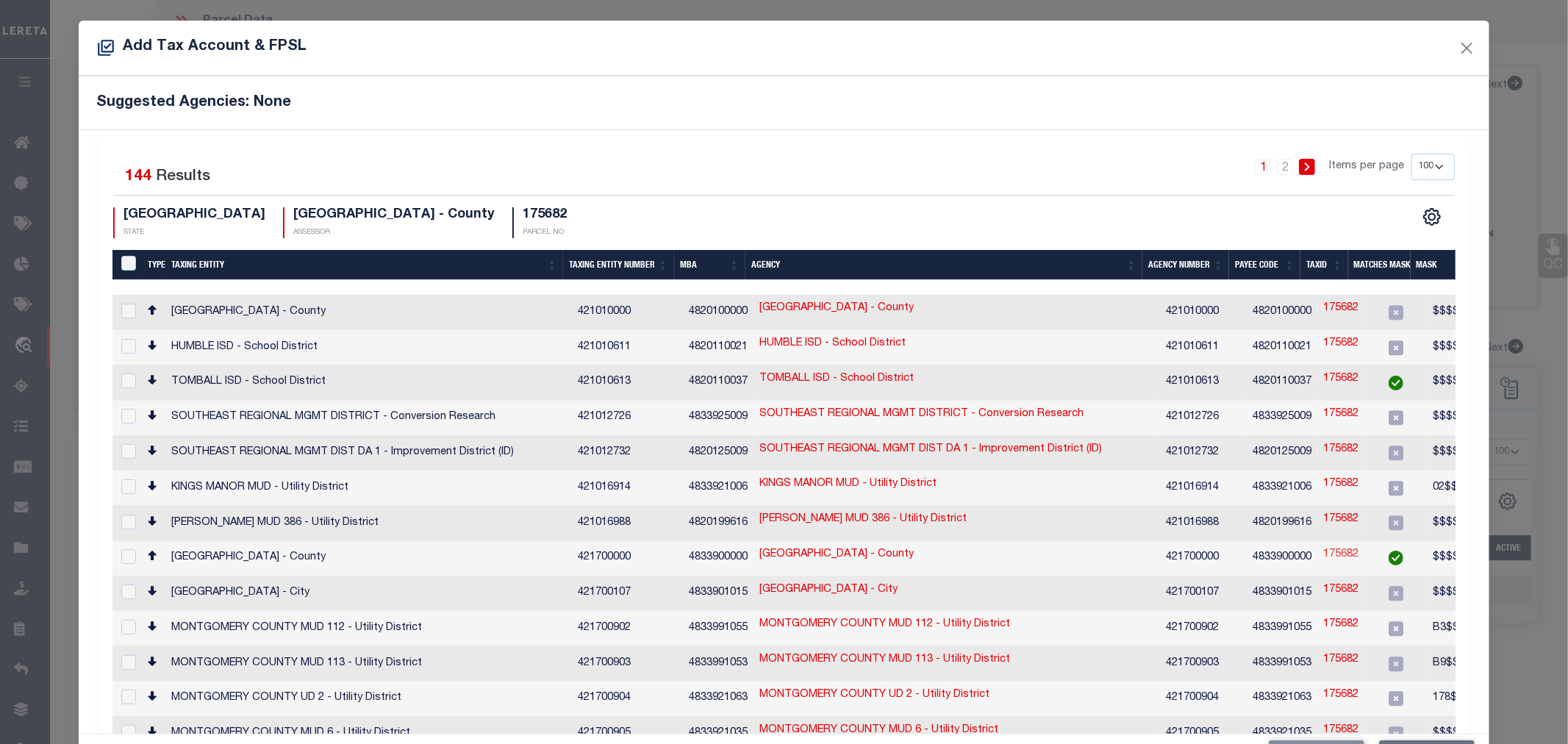
click at [1328, 547] on link "175682" at bounding box center [1341, 555] width 35 height 16
type input "175682"
type textarea "$$$$$$#######,$$$$$$$$$$$$$$$,$$$$$$$$$$$,$$$$$$"
checkbox input "true"
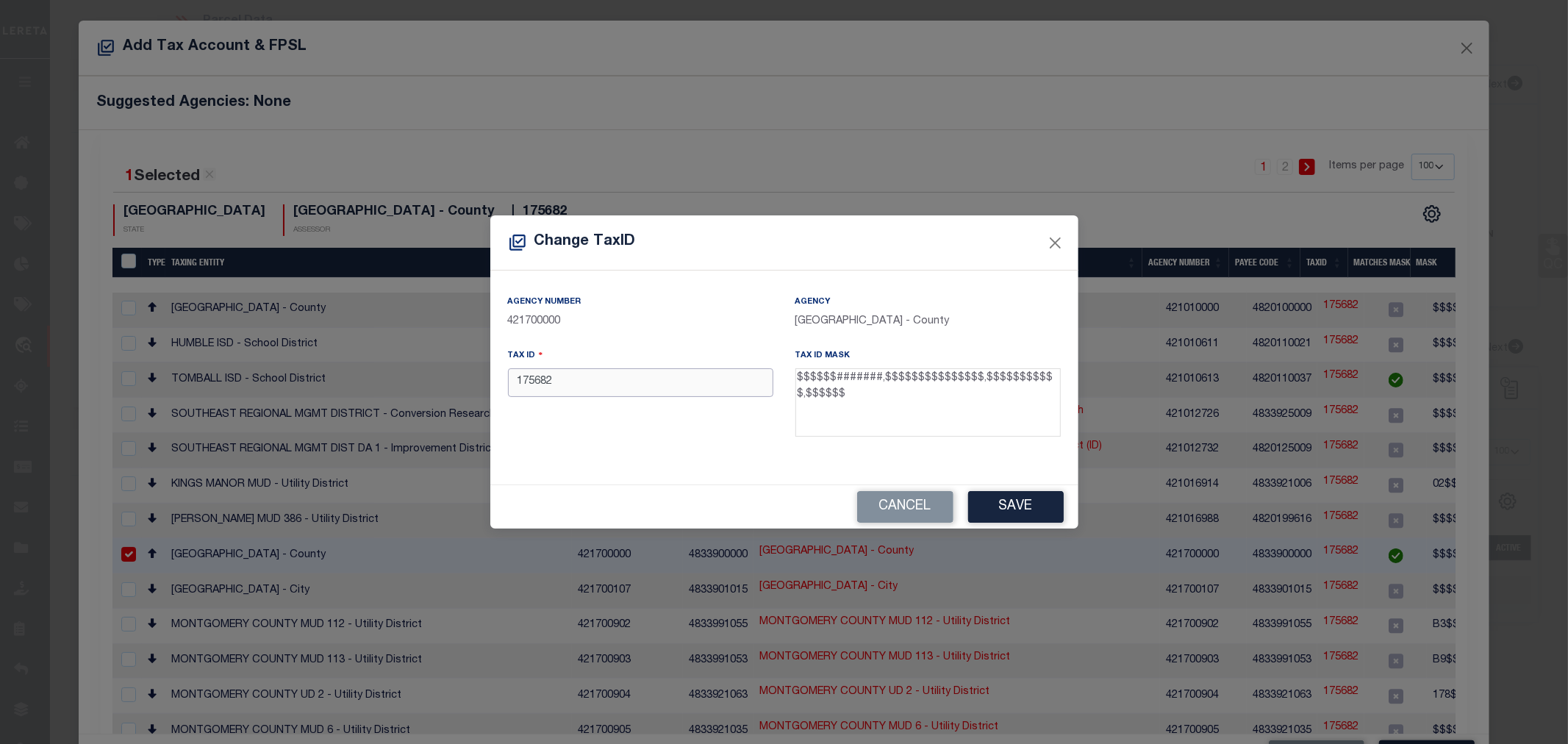
drag, startPoint x: 570, startPoint y: 383, endPoint x: 472, endPoint y: 406, distance: 100.7
click at [472, 406] on div "Change TaxID Agency Number 421700000 Agency MONTGOMERY COUNTY - County Tax ID 1…" at bounding box center [784, 372] width 1568 height 744
paste input "0094551018000"
type input "0094551018000"
click at [1039, 506] on button "Save" at bounding box center [1015, 507] width 96 height 32
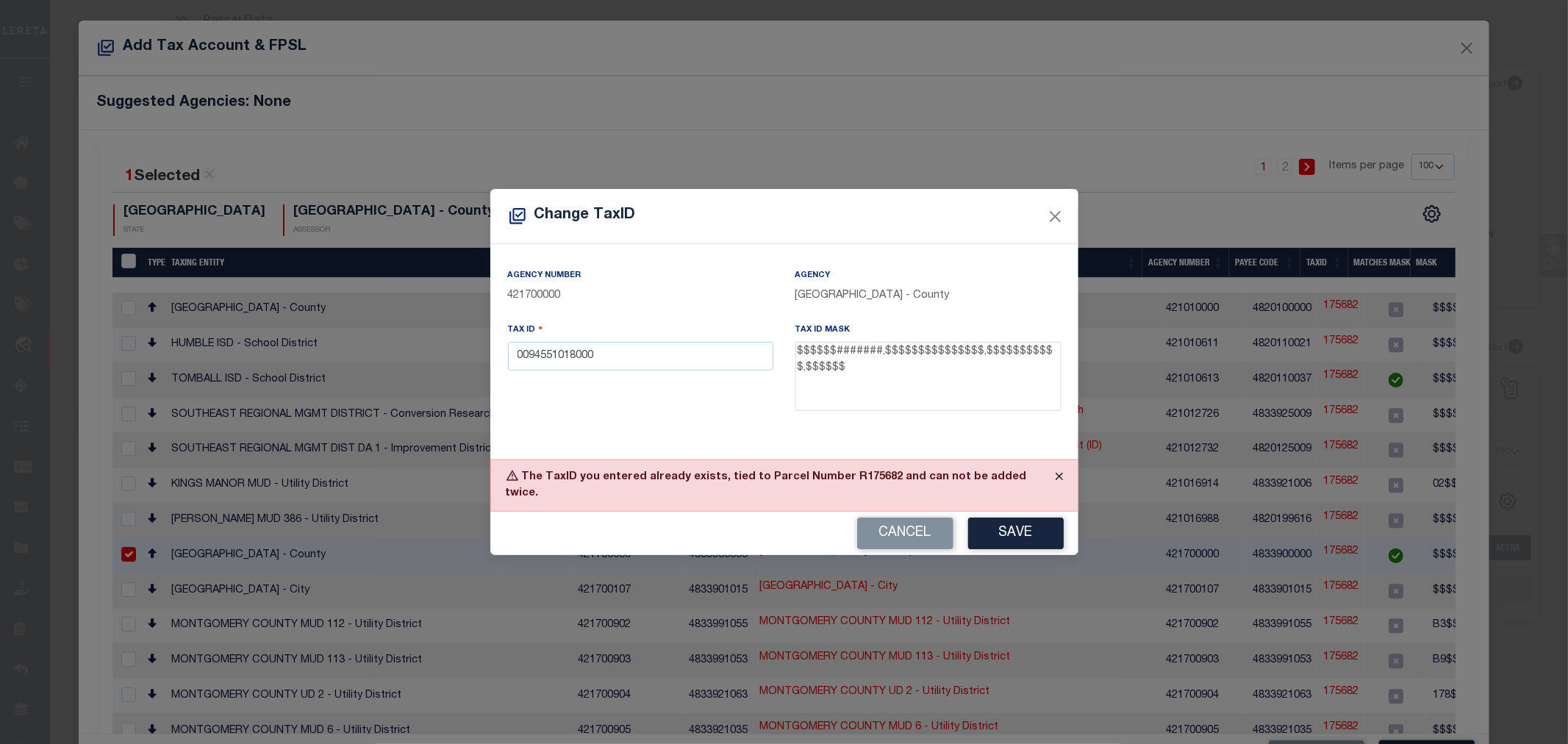
click at [1059, 482] on button "Close" at bounding box center [1059, 476] width 37 height 32
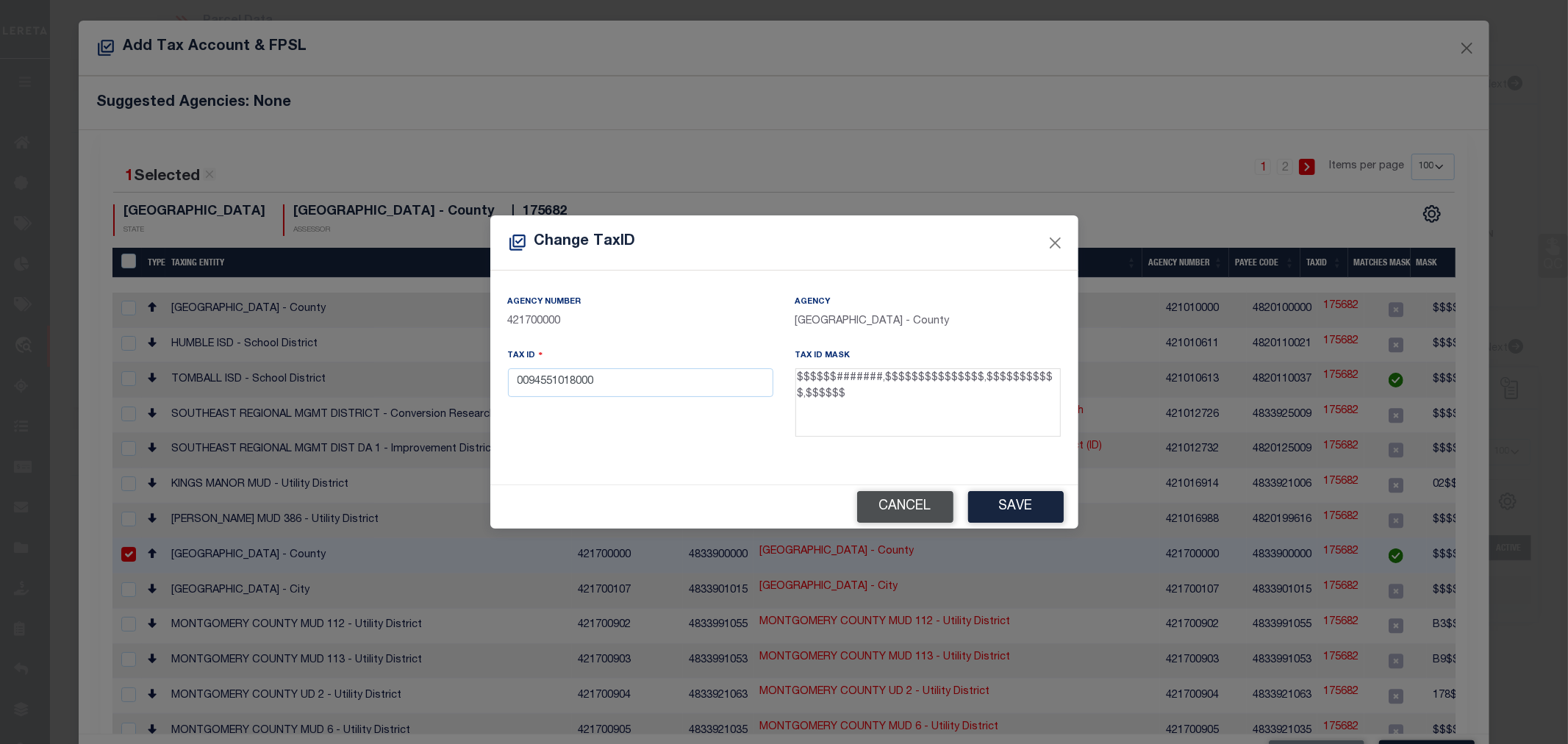
click at [906, 511] on button "Cancel" at bounding box center [905, 507] width 96 height 32
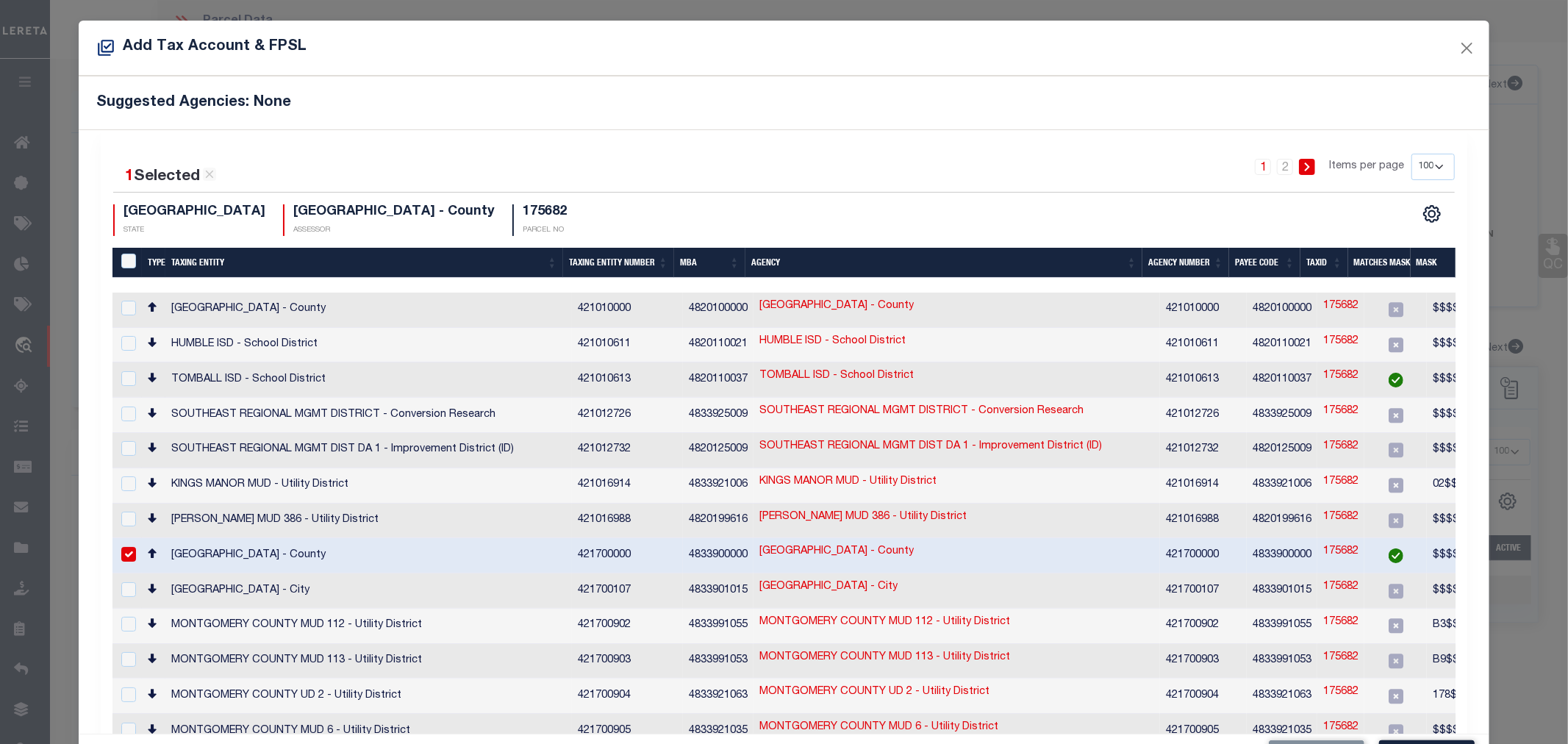
scroll to position [55, 0]
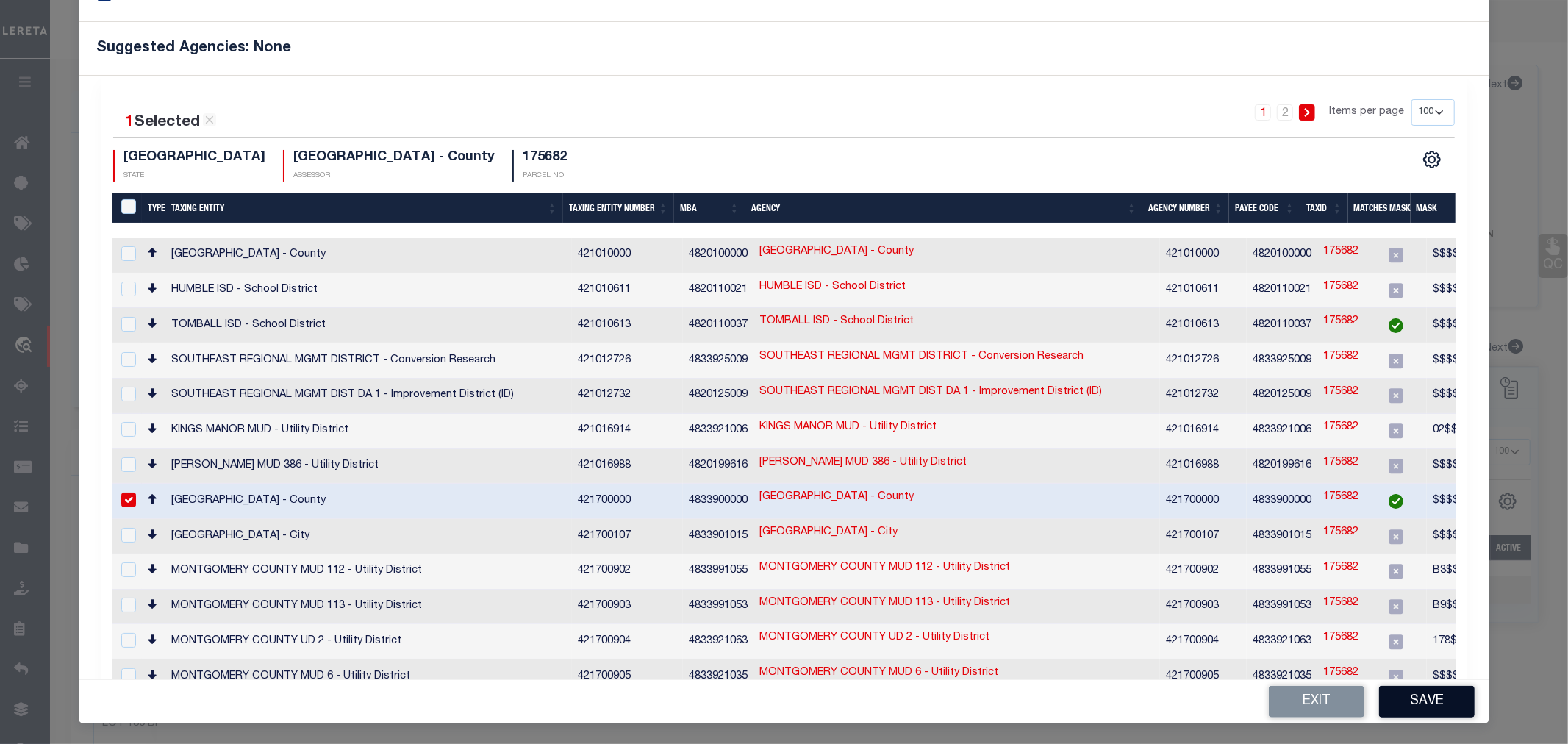
click at [1427, 694] on button "Save" at bounding box center [1426, 701] width 96 height 32
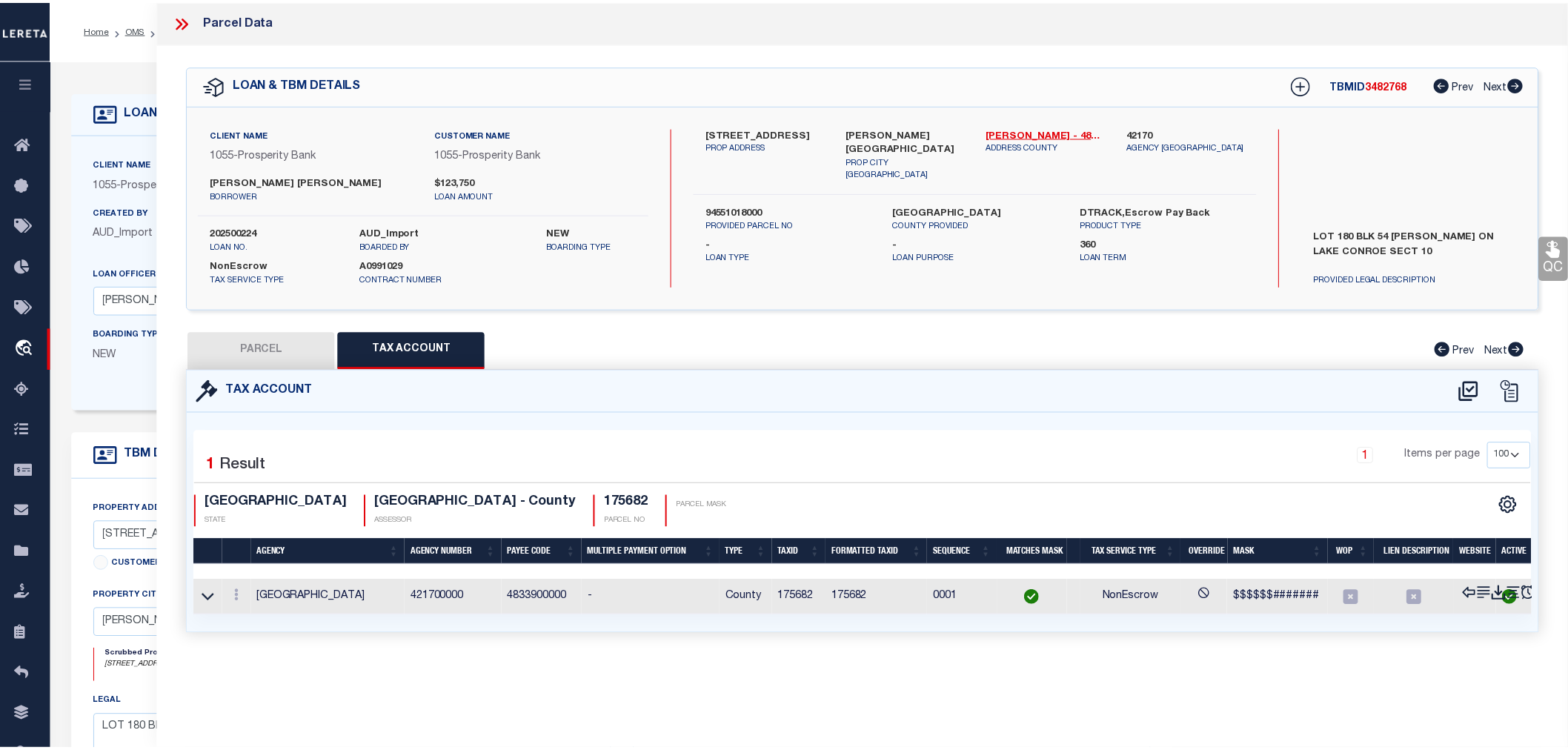
scroll to position [0, 0]
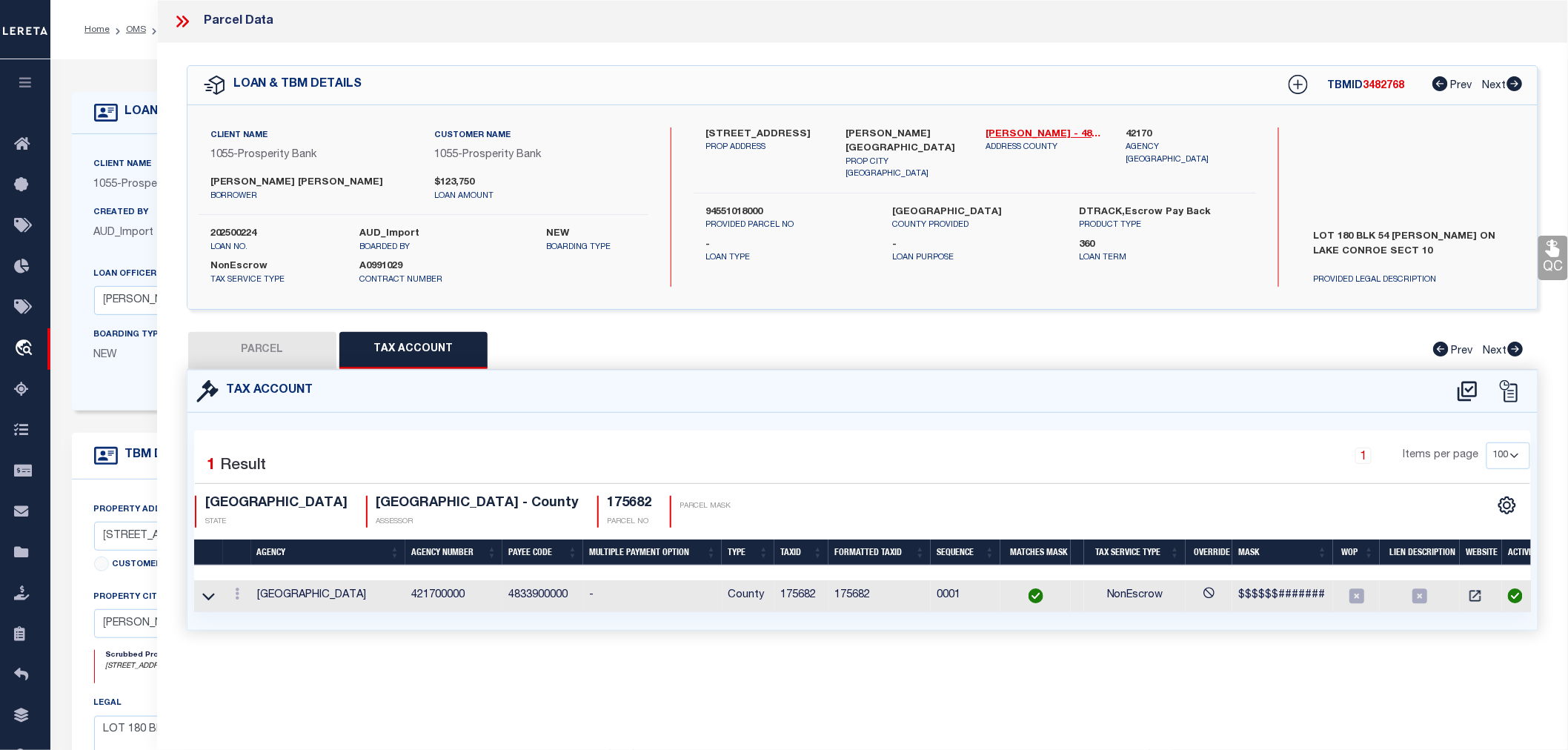
click at [266, 349] on button "PARCEL" at bounding box center [262, 351] width 149 height 37
select select "AS"
select select
checkbox input "false"
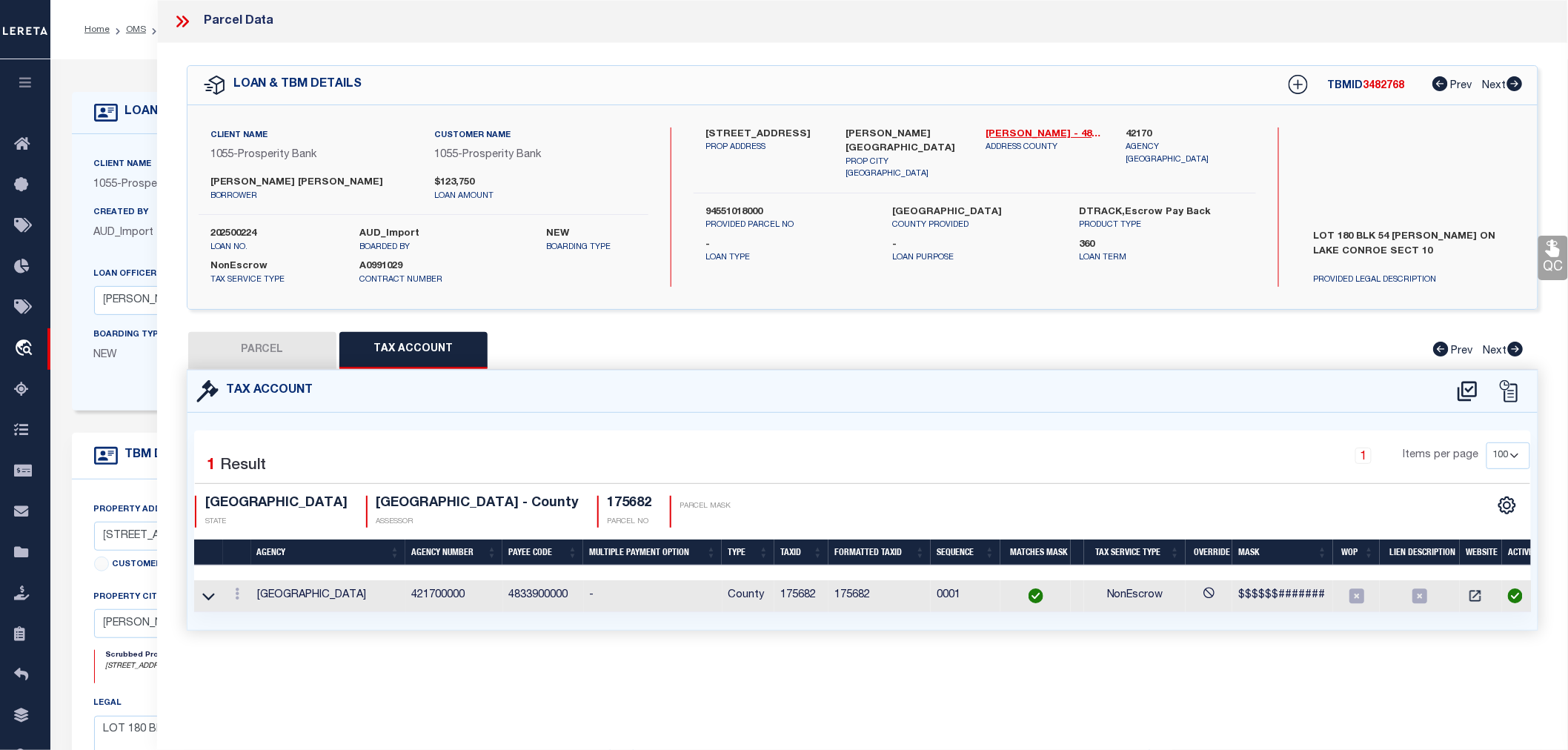
select select "CP"
type input "HARRISBURG HOMES LLC"
select select "AGW"
select select
checkbox input "false"
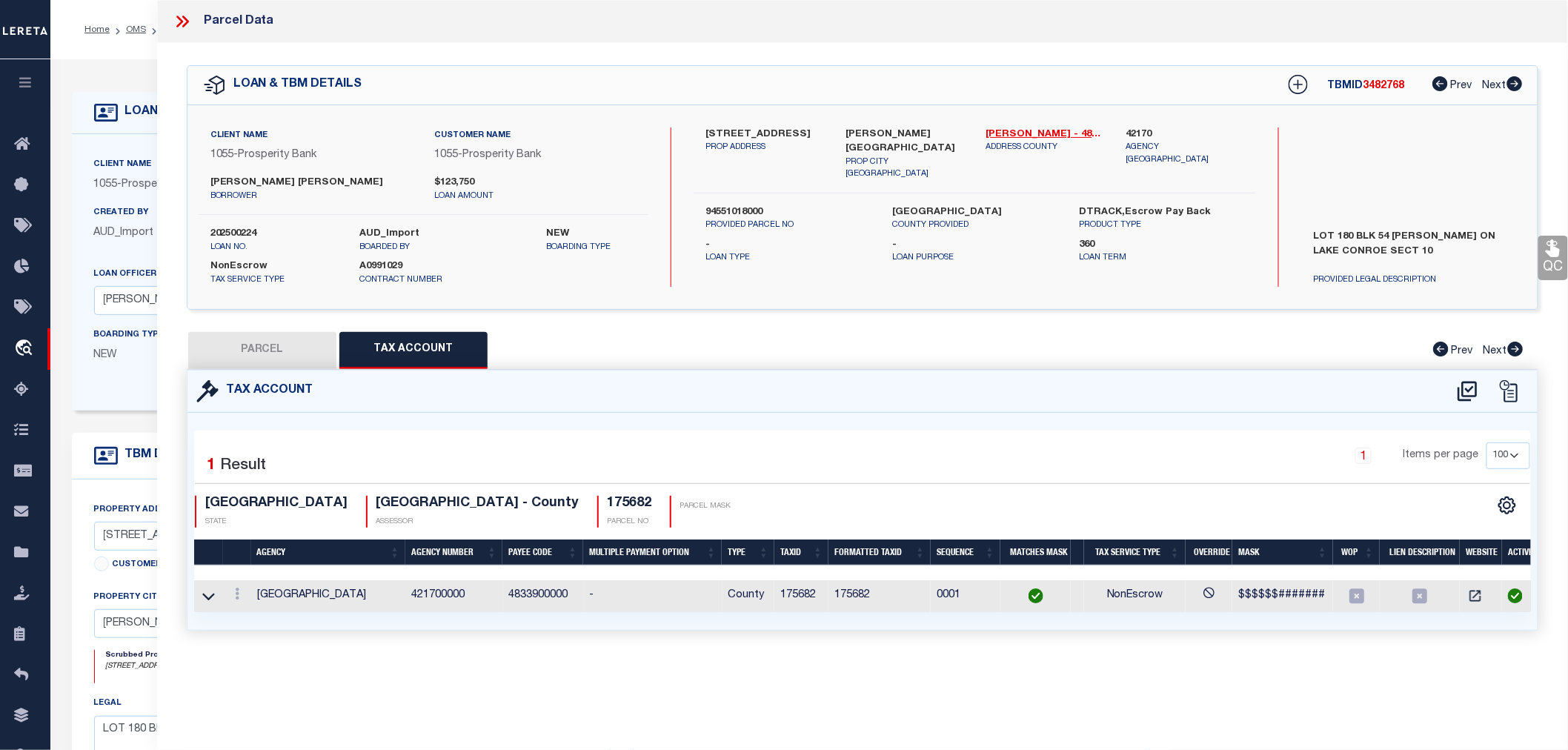
type textarea "S945510 - Walden 10, BLOCK 54, Lot 180"
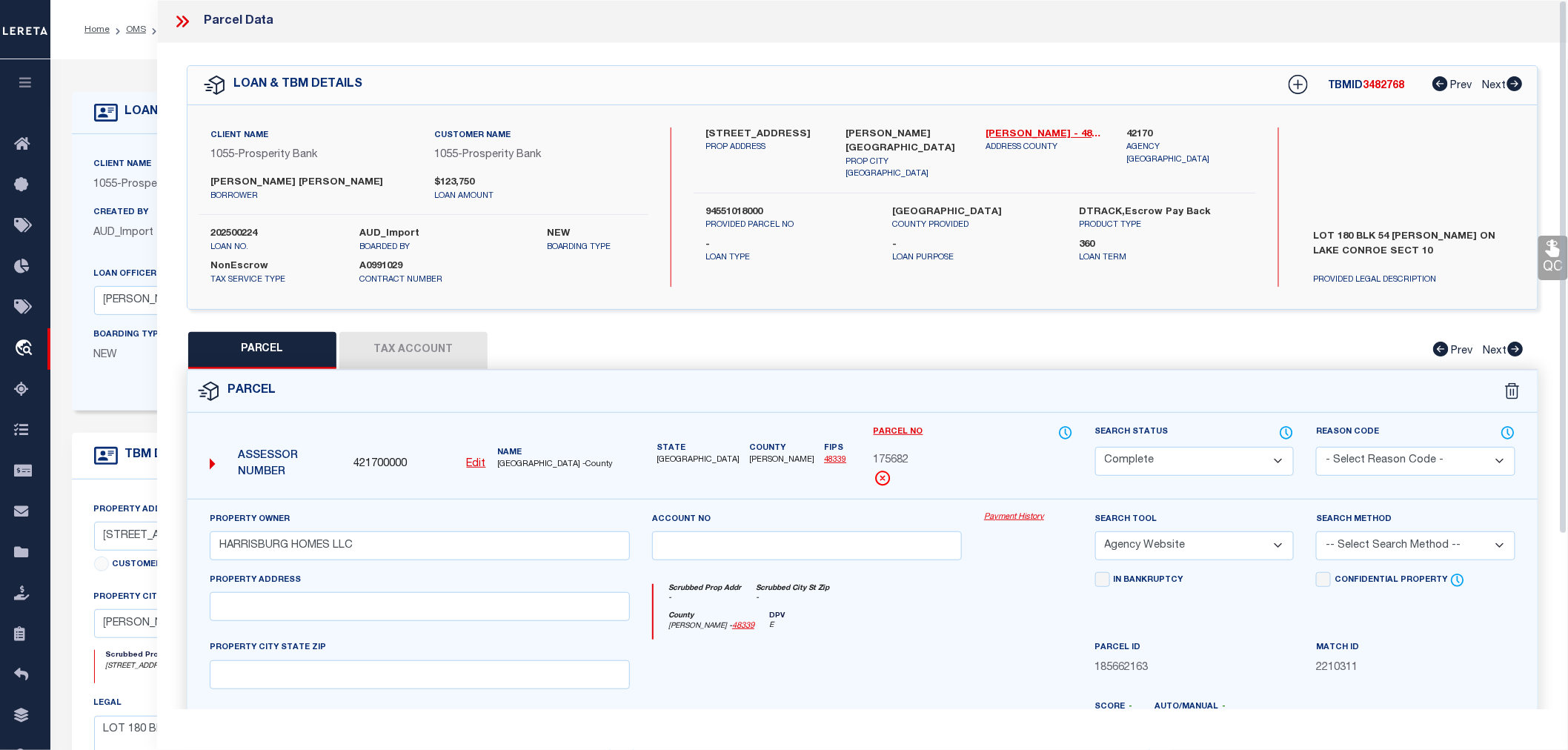
click at [189, 15] on icon at bounding box center [182, 22] width 20 height 20
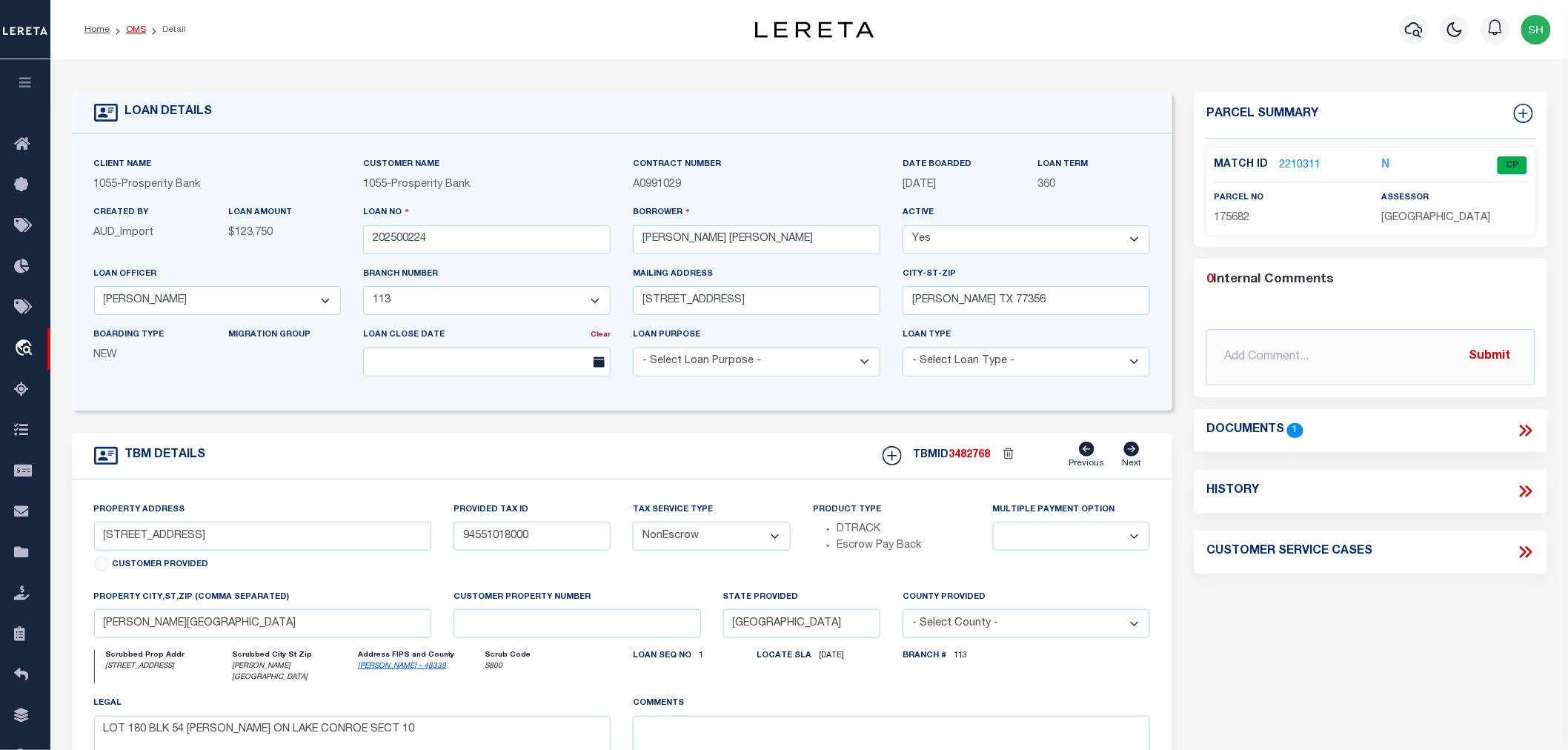
click at [136, 32] on link "OMS" at bounding box center [136, 30] width 20 height 9
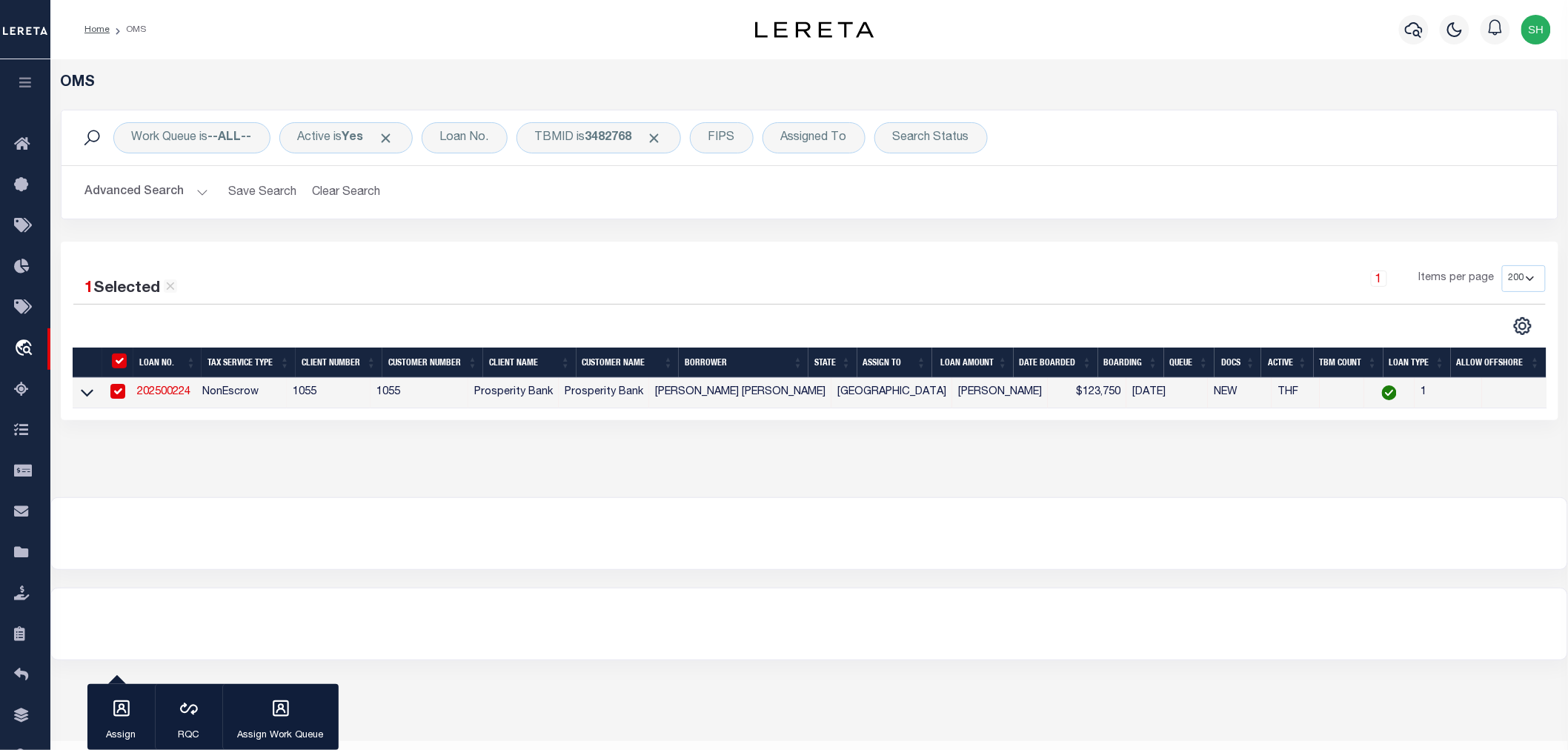
click at [873, 514] on div at bounding box center [810, 534] width 1517 height 71
